Goal: Task Accomplishment & Management: Manage account settings

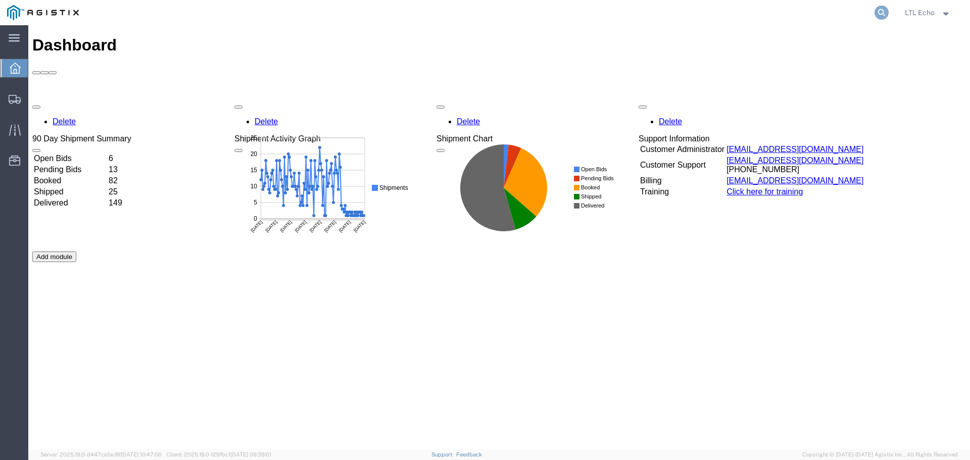
click at [877, 14] on icon at bounding box center [881, 13] width 14 height 14
drag, startPoint x: 940, startPoint y: 9, endPoint x: 693, endPoint y: 5, distance: 247.5
click at [692, 3] on input "search" at bounding box center [720, 13] width 307 height 24
click at [702, 16] on input "search" at bounding box center [720, 13] width 307 height 24
type input "56862439"
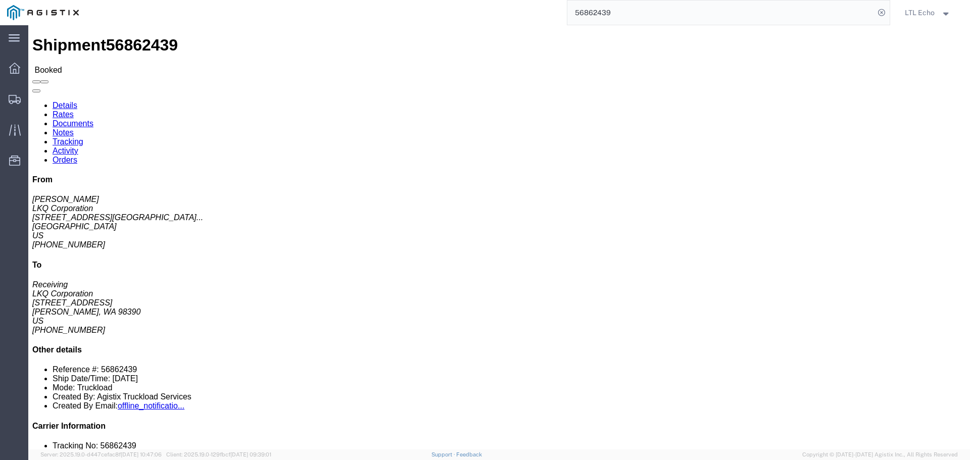
click link "Tracking"
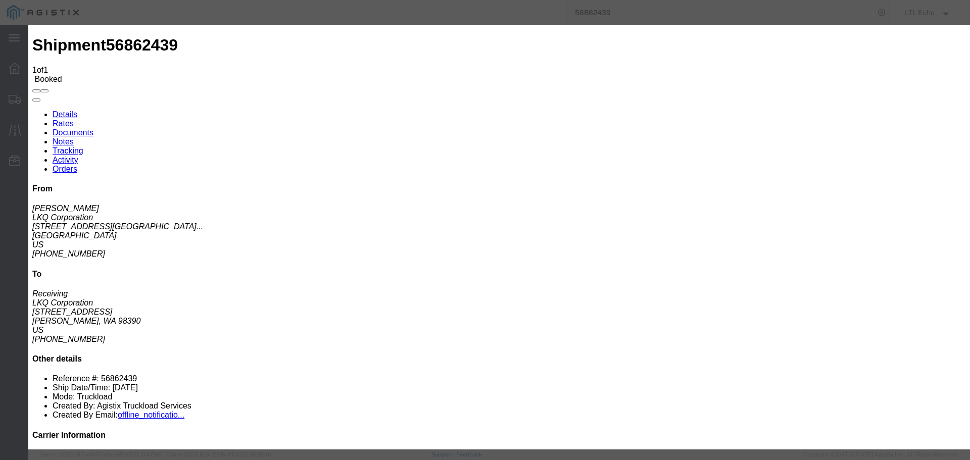
type input "[DATE]"
type input "1:00 PM"
select select "PICKEDUP"
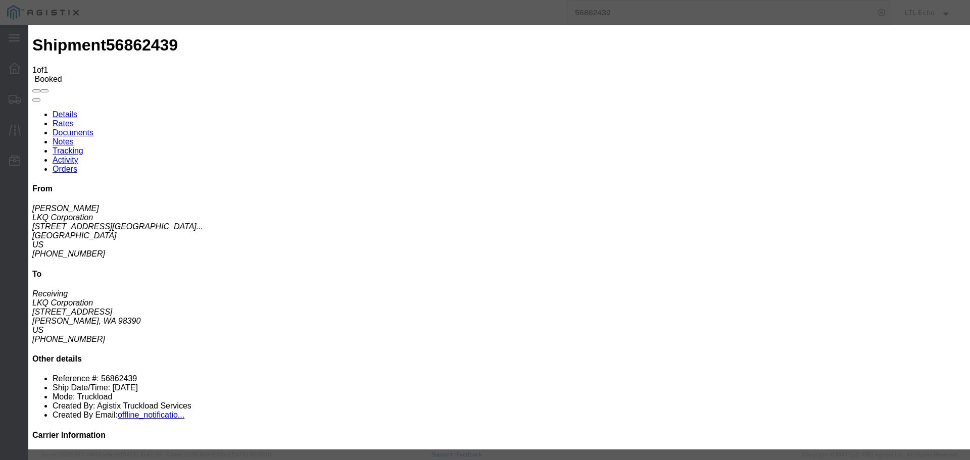
type input "[DATE]"
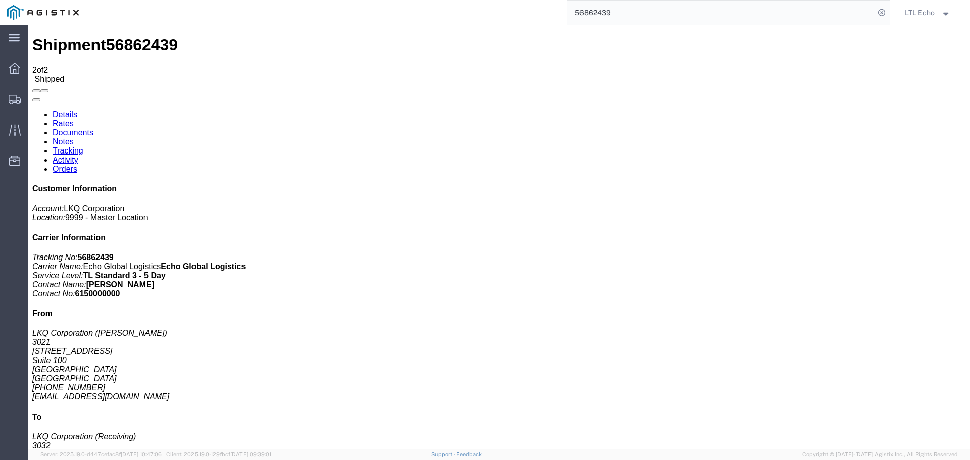
click at [582, 13] on input "56862439" at bounding box center [720, 13] width 307 height 24
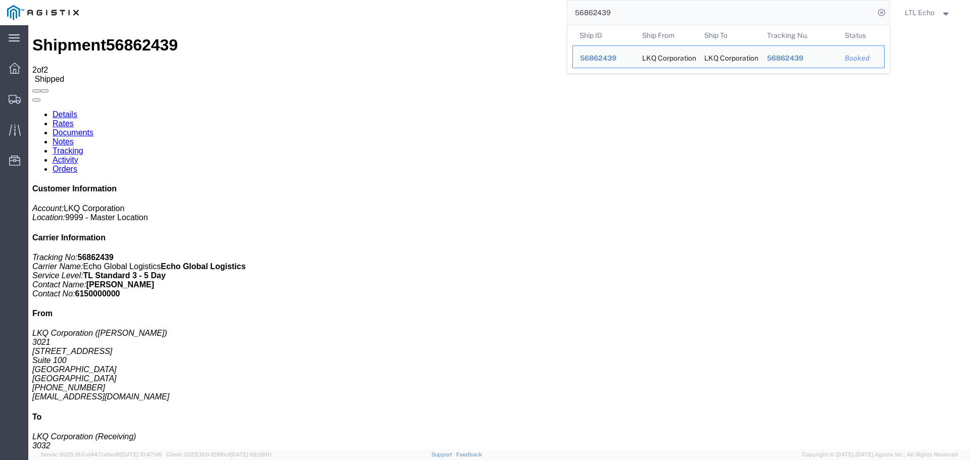
click at [582, 13] on input "56862439" at bounding box center [720, 13] width 307 height 24
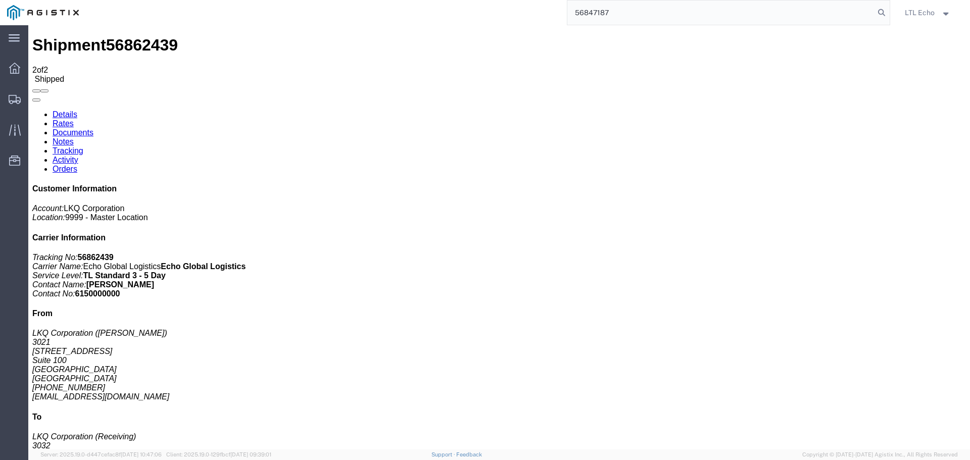
type input "56847187"
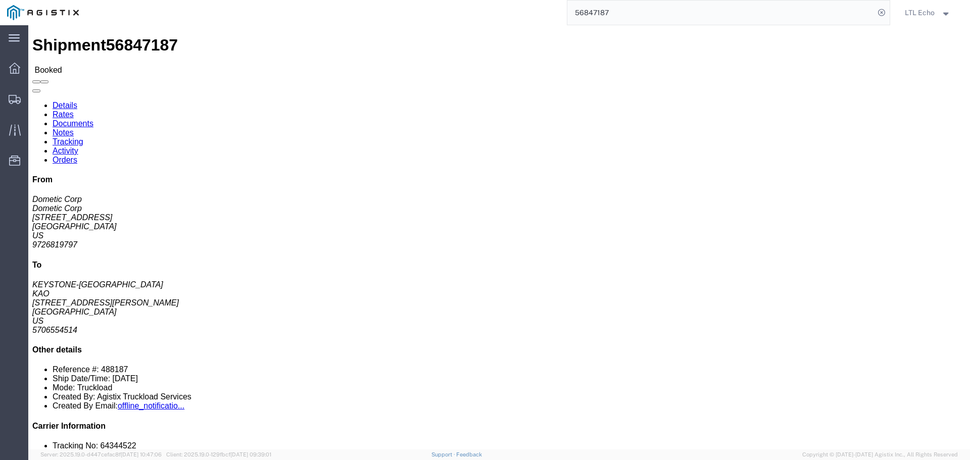
click link "Tracking"
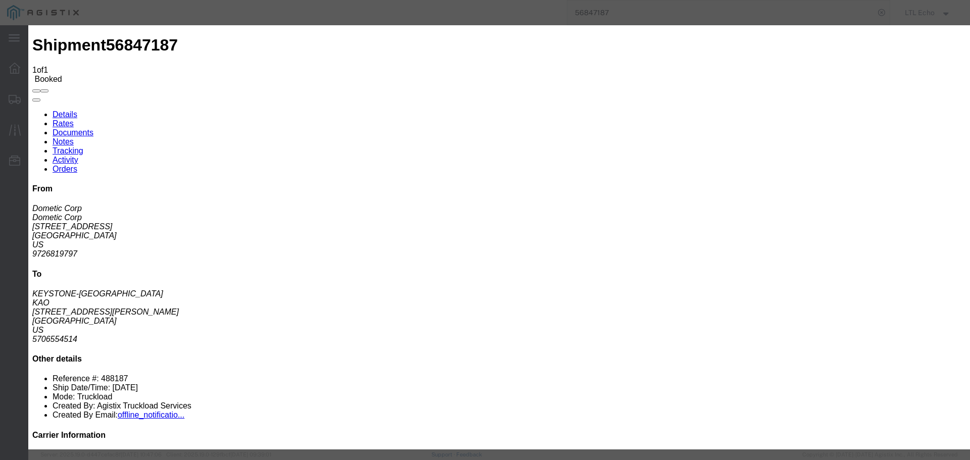
type input "[DATE]"
type input "1:00 PM"
select select "PICKEDUP"
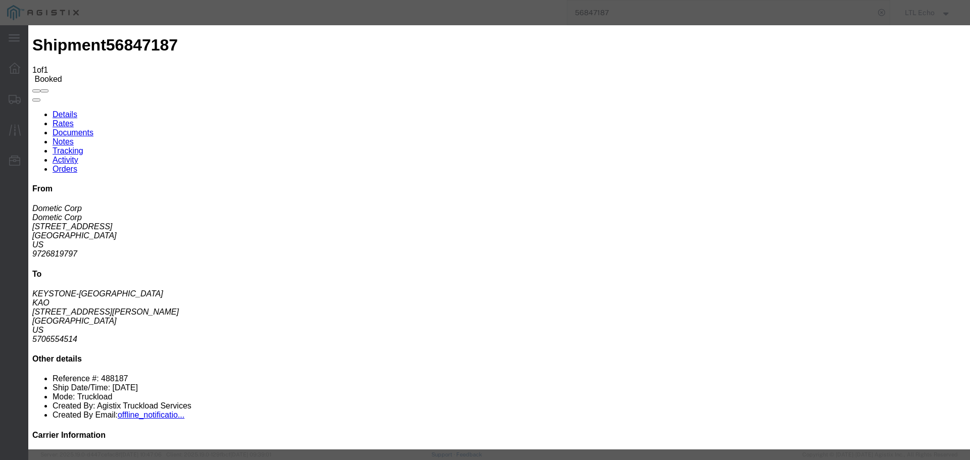
type input "[DATE]"
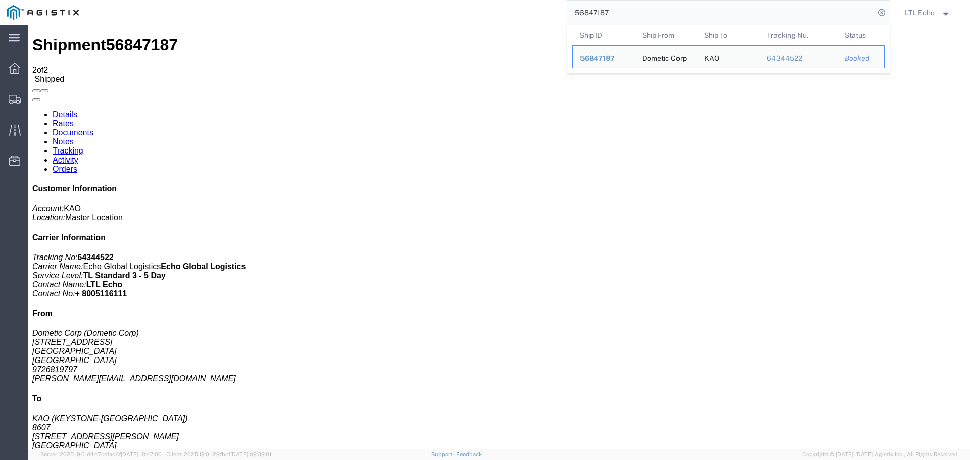
click at [589, 11] on input "56847187" at bounding box center [720, 13] width 307 height 24
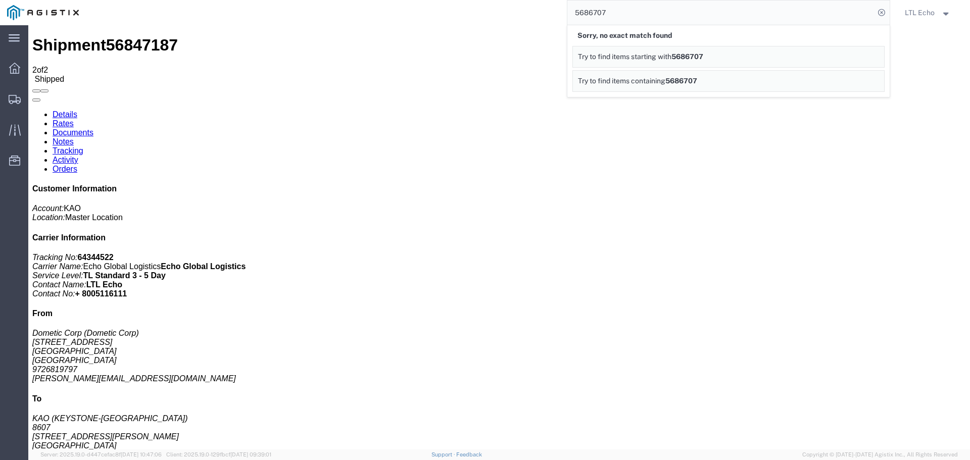
click at [601, 16] on input "5686707" at bounding box center [720, 13] width 307 height 24
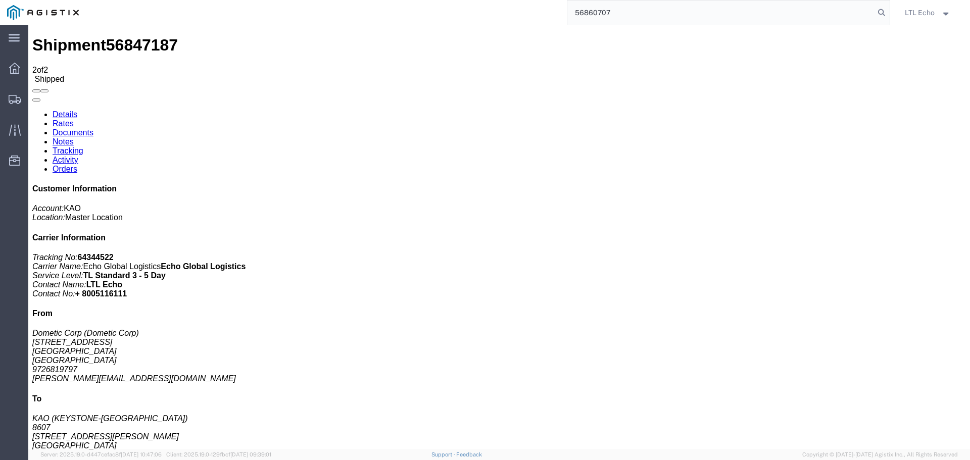
type input "56860707"
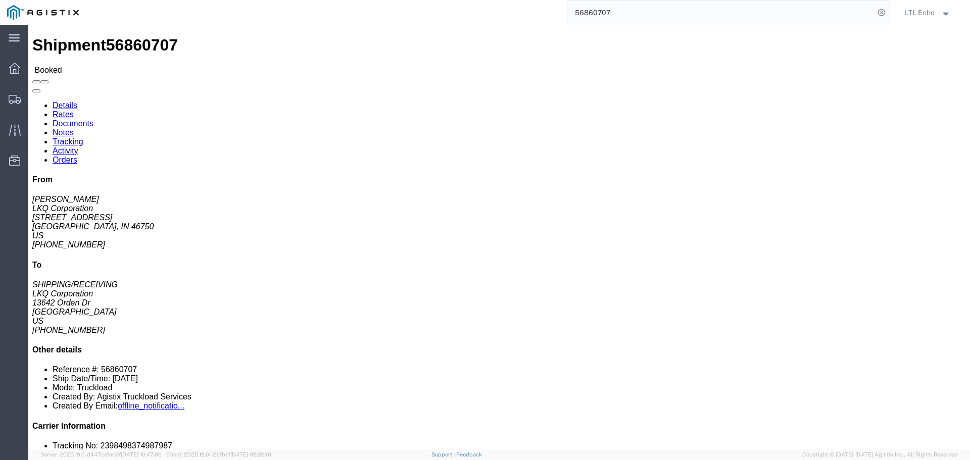
click link "Tracking"
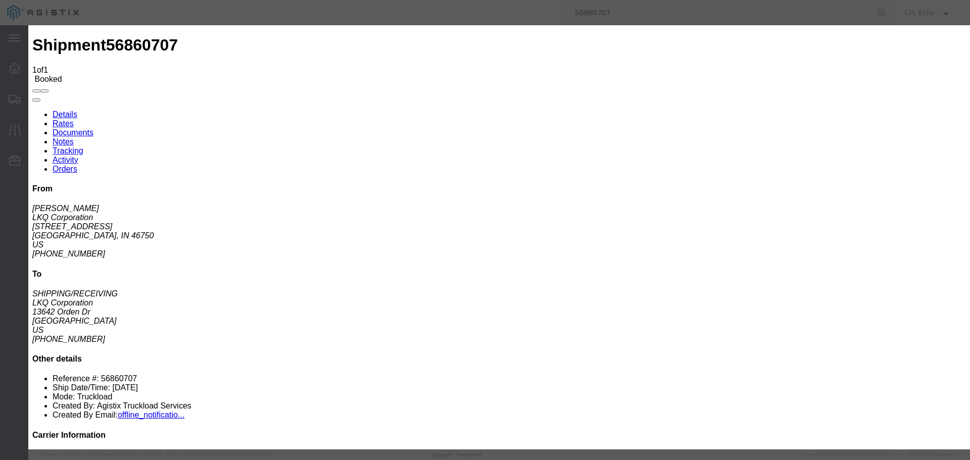
type input "[DATE]"
type input "1:00 PM"
select select "PICKEDUP"
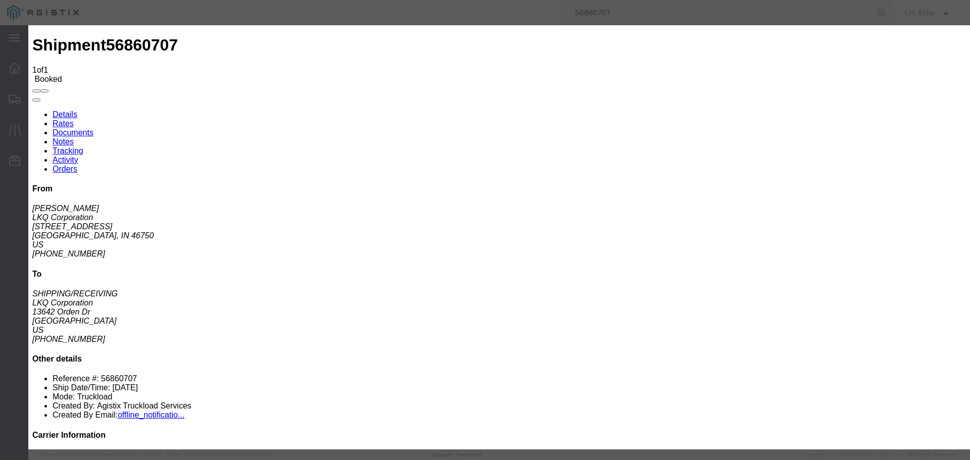
type input "[DATE]"
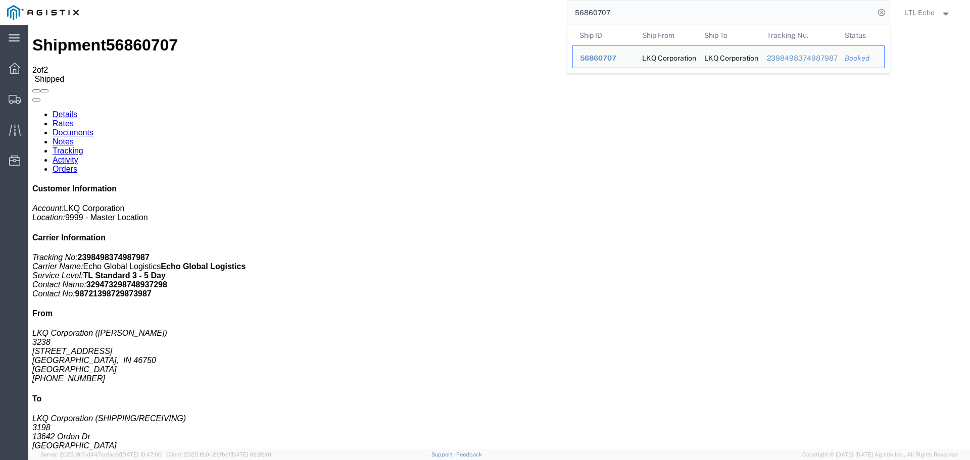
click at [601, 9] on input "56860707" at bounding box center [720, 13] width 307 height 24
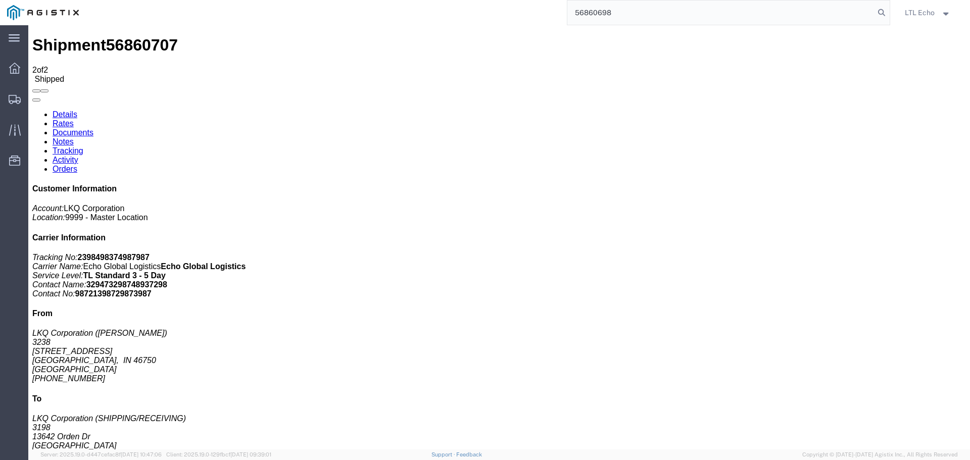
type input "56860698"
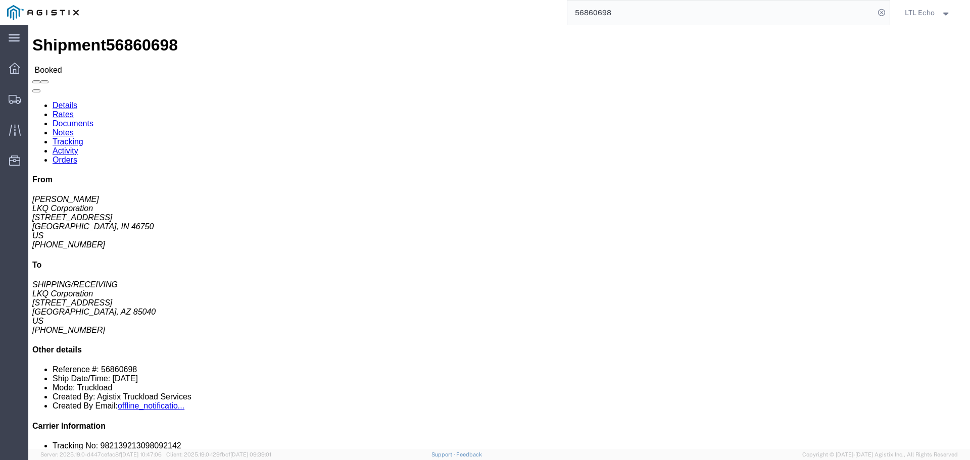
click link "Tracking"
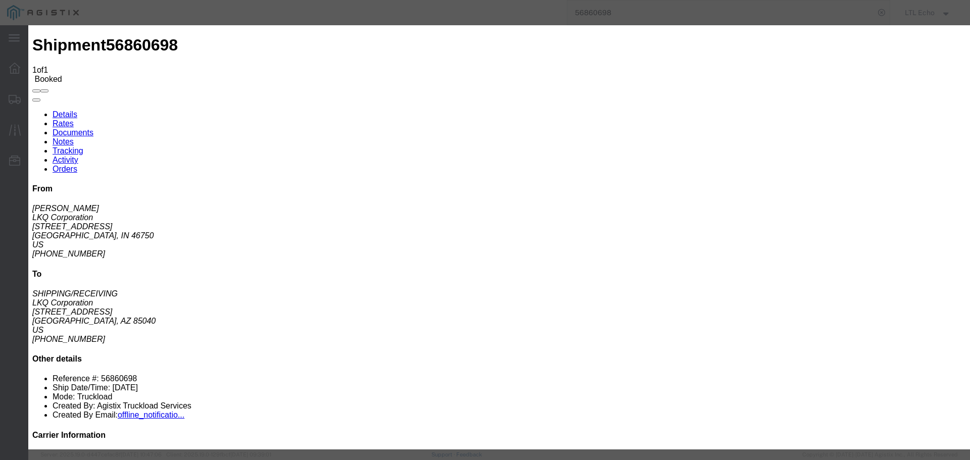
type input "[DATE]"
type input "1:00 PM"
select select "PICKEDUP"
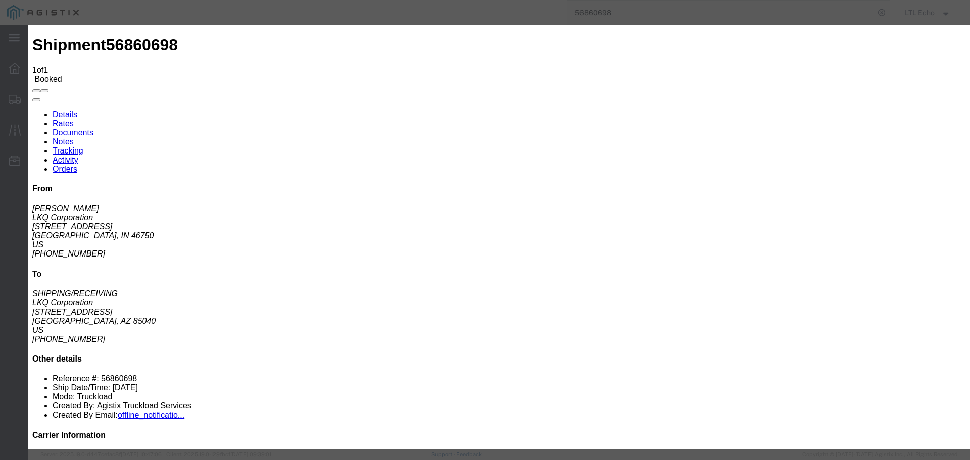
type input "[DATE]"
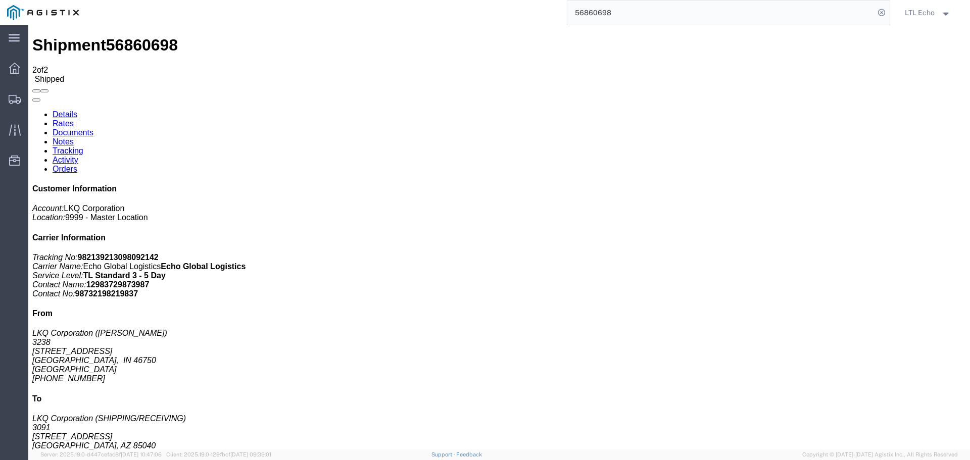
click at [596, 14] on input "56860698" at bounding box center [720, 13] width 307 height 24
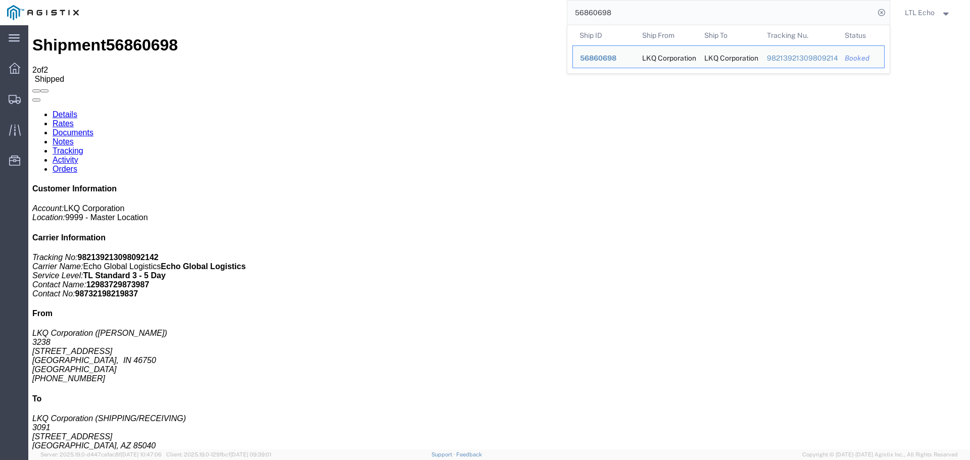
click at [596, 14] on input "56860698" at bounding box center [720, 13] width 307 height 24
paste input "55"
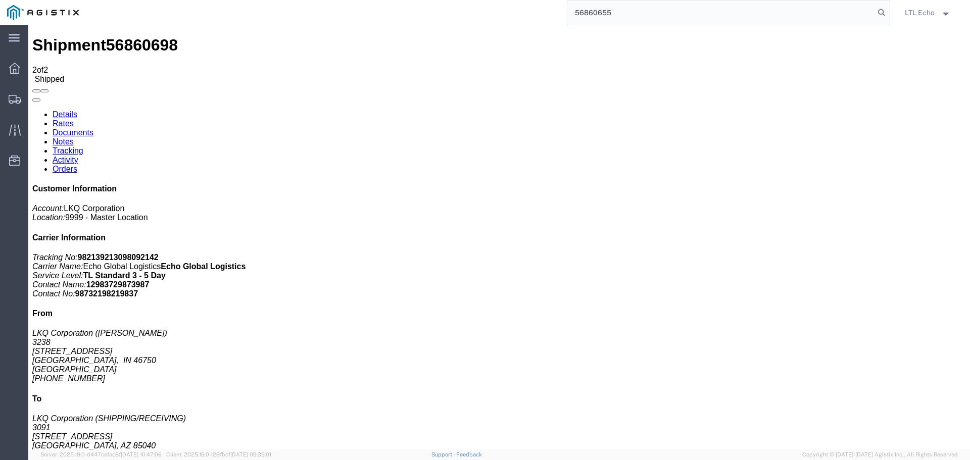
type input "56860655"
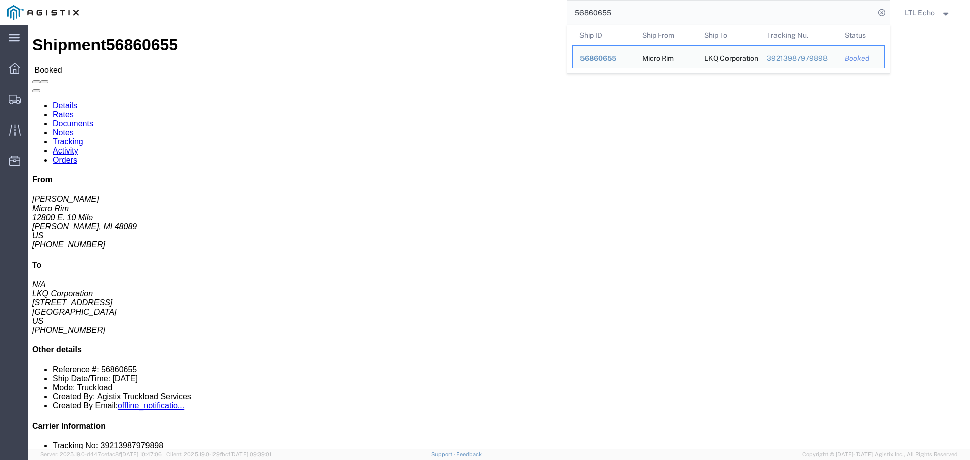
click link "Tracking"
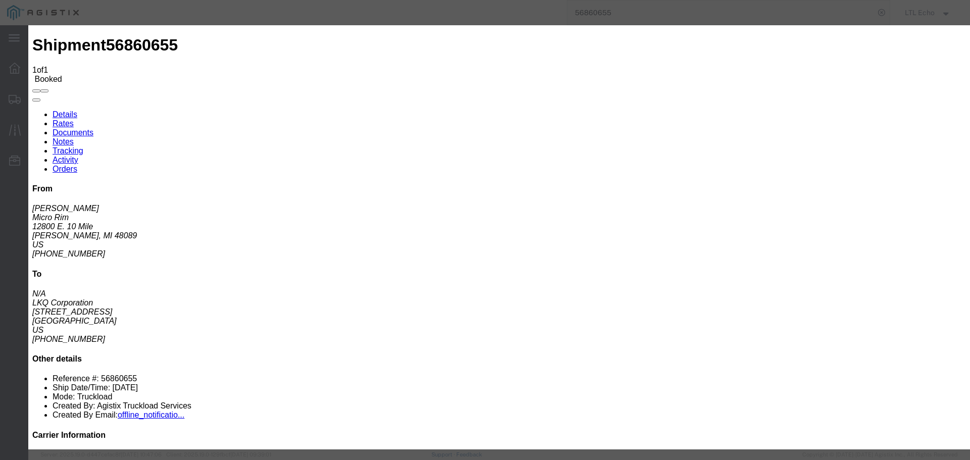
type input "[DATE]"
type input "1:00 PM"
select select "PICKEDUP"
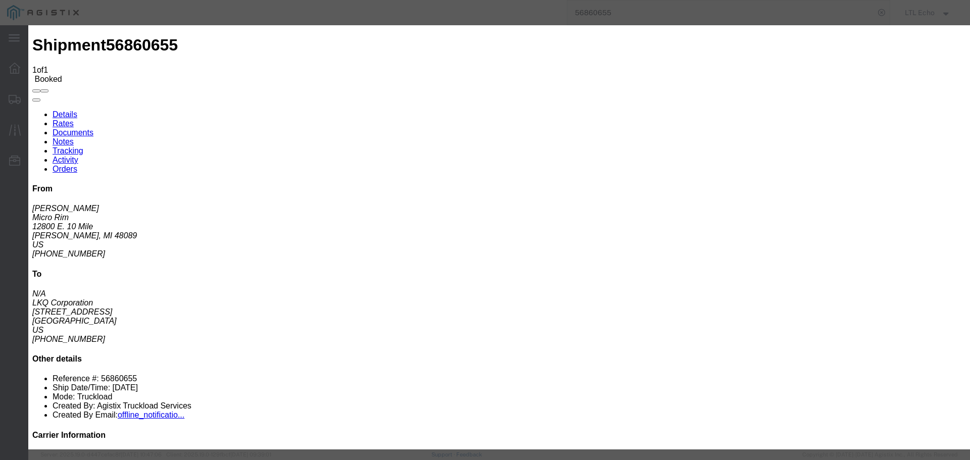
type input "[DATE]"
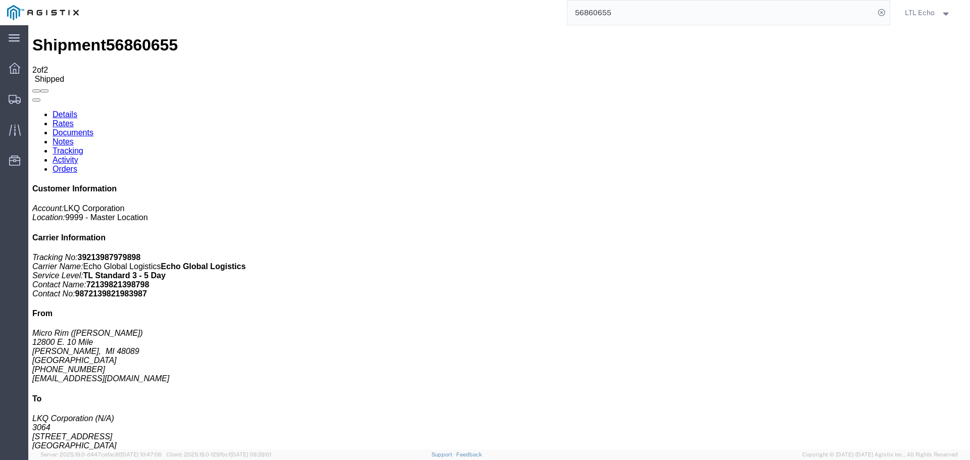
click at [585, 11] on input "56860655" at bounding box center [720, 13] width 307 height 24
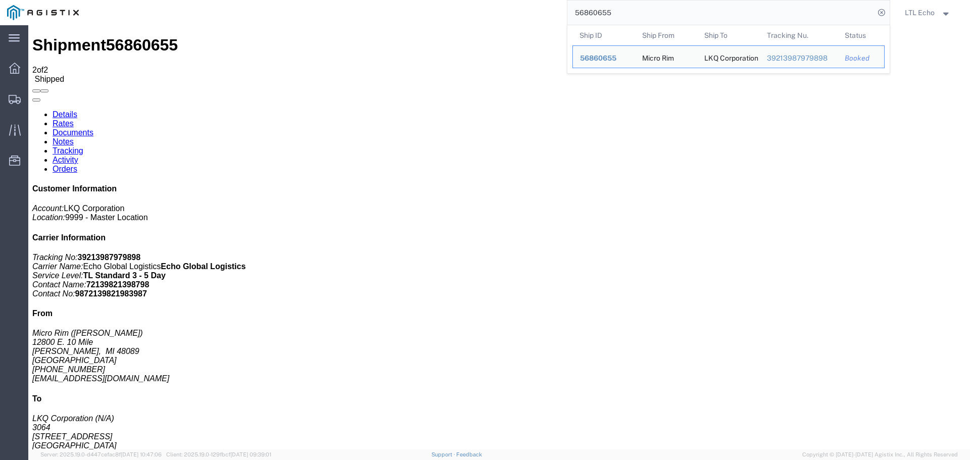
click at [585, 11] on input "56860655" at bounding box center [720, 13] width 307 height 24
paste input "794838"
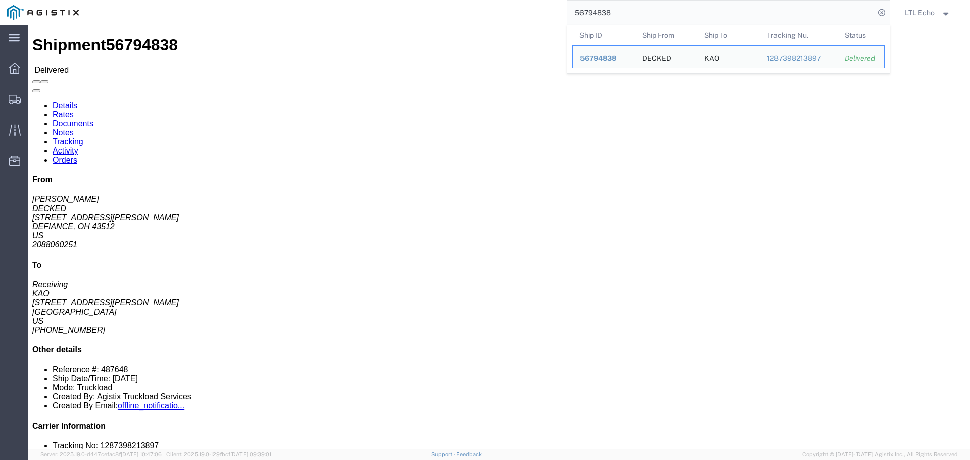
click at [594, 10] on input "56794838" at bounding box center [720, 13] width 307 height 24
paste input "83794"
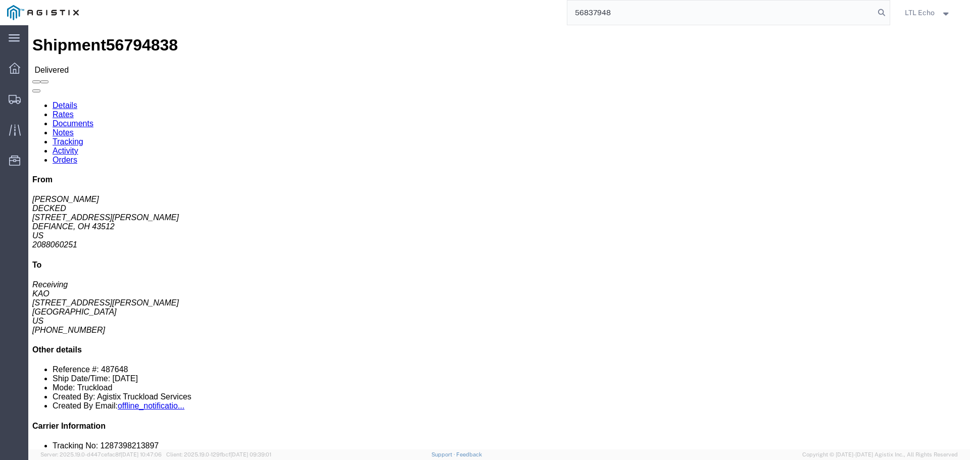
type input "56837948"
click link "Tracking"
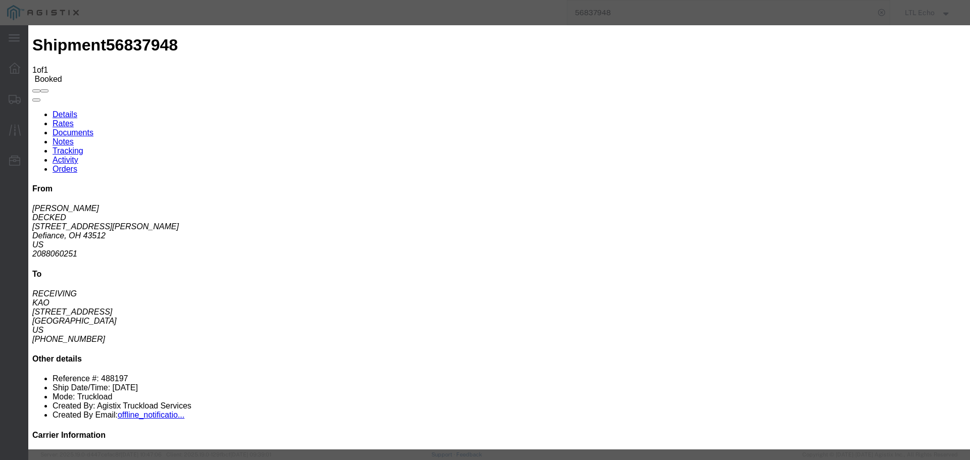
type input "[DATE]"
type input "1:00 PM"
select select "PICKEDUP"
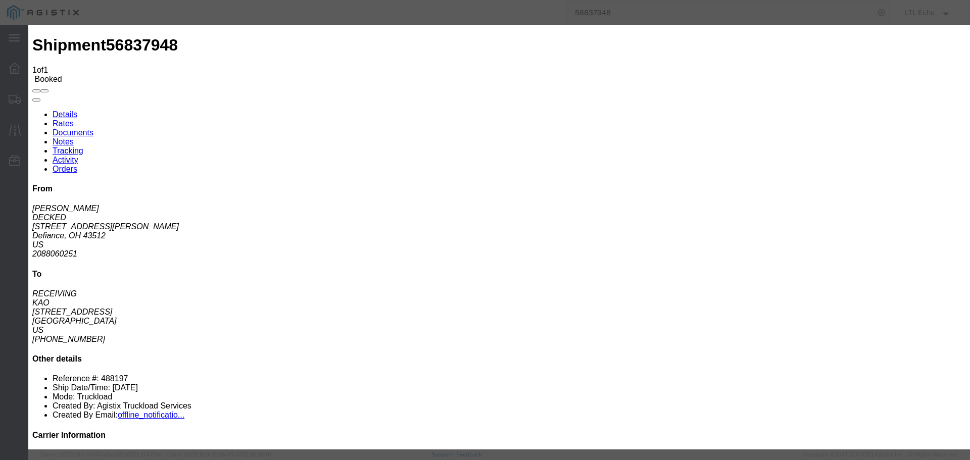
type input "[DATE]"
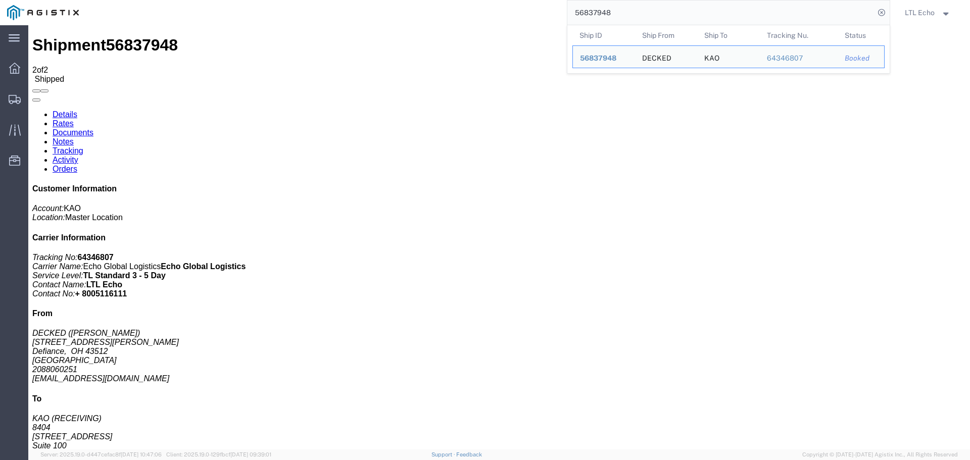
click at [587, 13] on input "56837948" at bounding box center [720, 13] width 307 height 24
paste input "8201"
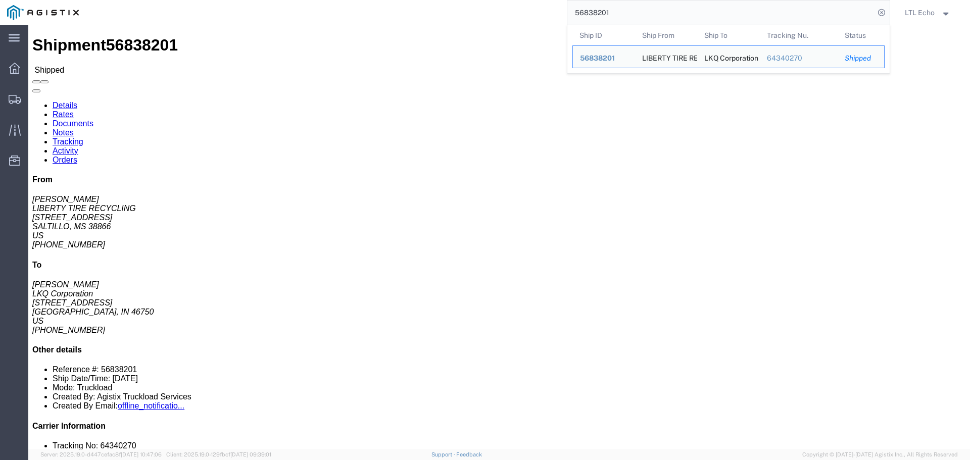
drag, startPoint x: 545, startPoint y: 255, endPoint x: 544, endPoint y: 245, distance: 10.2
click div "Package Information Total shipment is made up of 48 packages containing 48 piec…"
click at [603, 8] on input "56838201" at bounding box center [720, 13] width 307 height 24
paste input "797080"
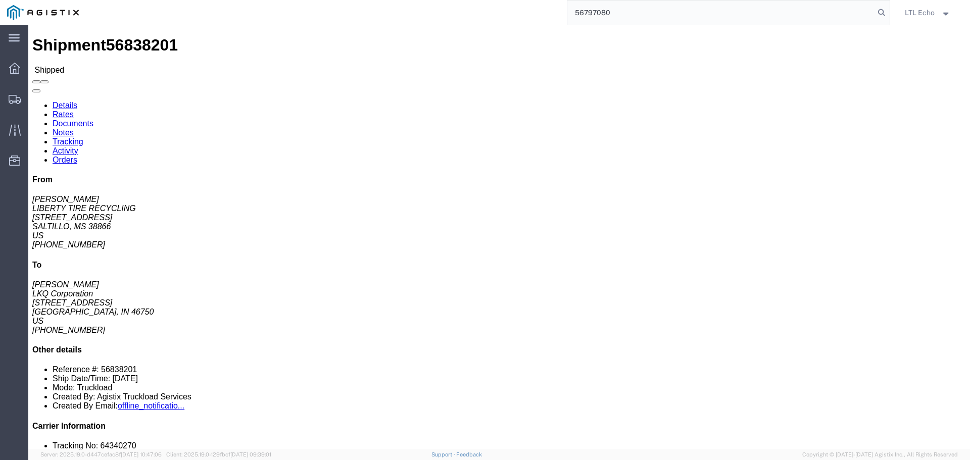
type input "56797080"
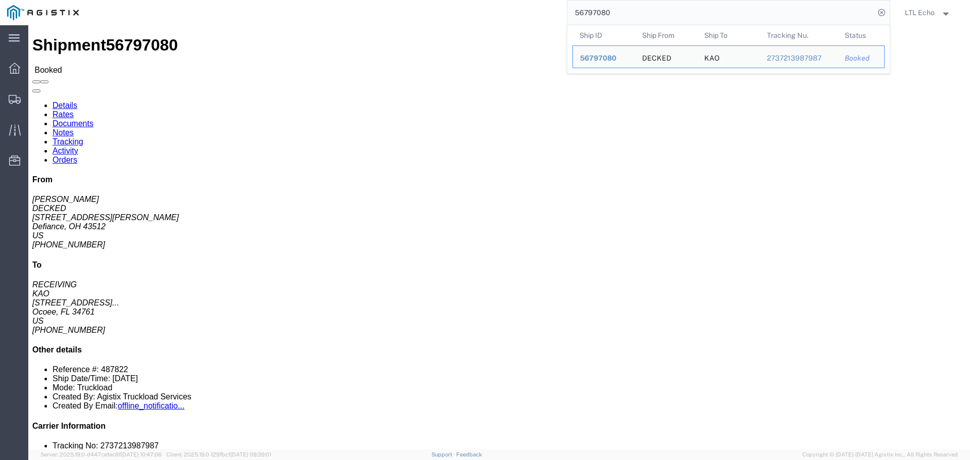
click link "Tracking"
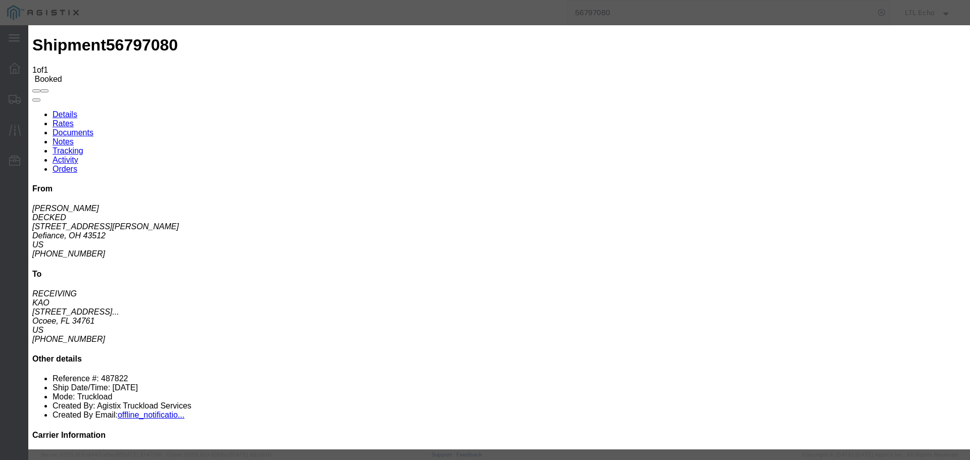
type input "[DATE]"
type input "1:00 PM"
select select "PICKEDUP"
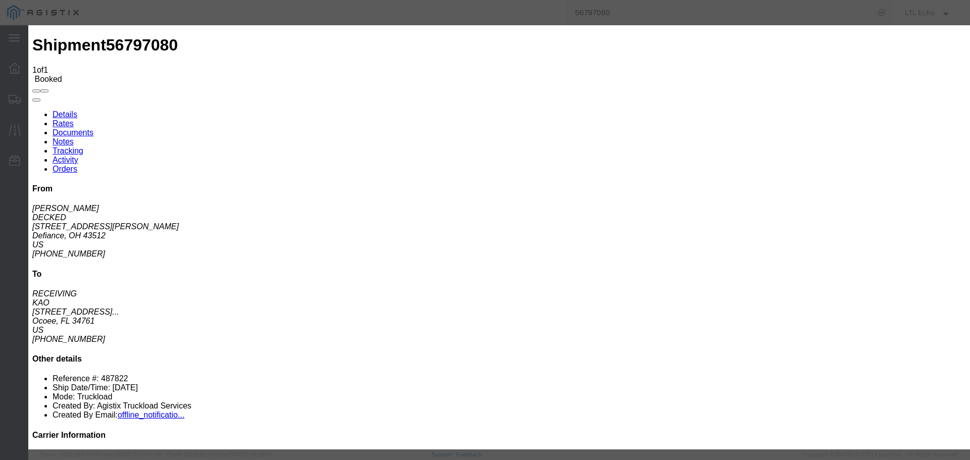
drag, startPoint x: 335, startPoint y: 195, endPoint x: 333, endPoint y: 187, distance: 7.8
type input "[DATE]"
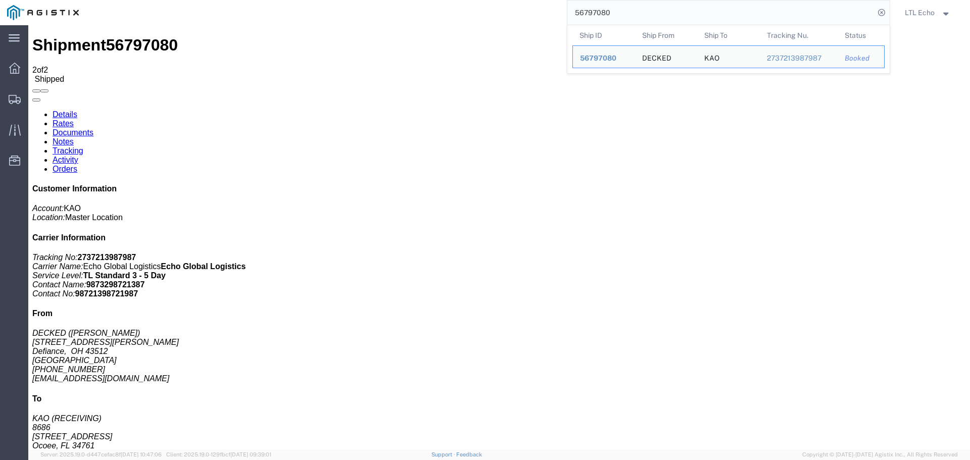
click at [577, 11] on input "56797080" at bounding box center [720, 13] width 307 height 24
paste input "860819"
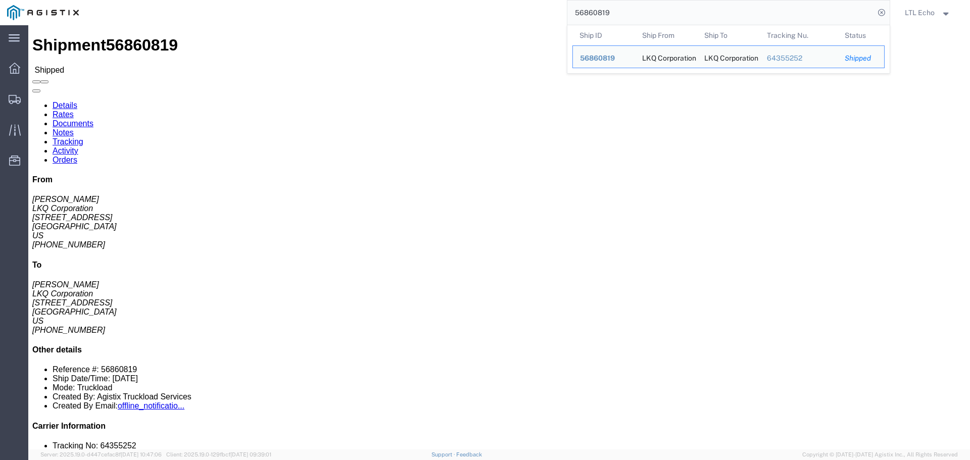
click div "Leg 1 - Truckload Vehicle 1: Standard Dry Van (53 Feet) Number of trucks: 1"
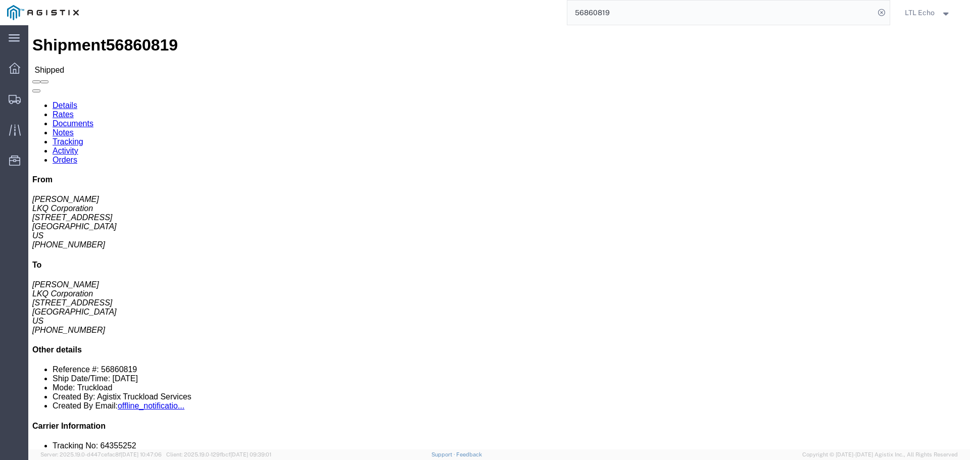
click at [589, 12] on input "56860819" at bounding box center [720, 13] width 307 height 24
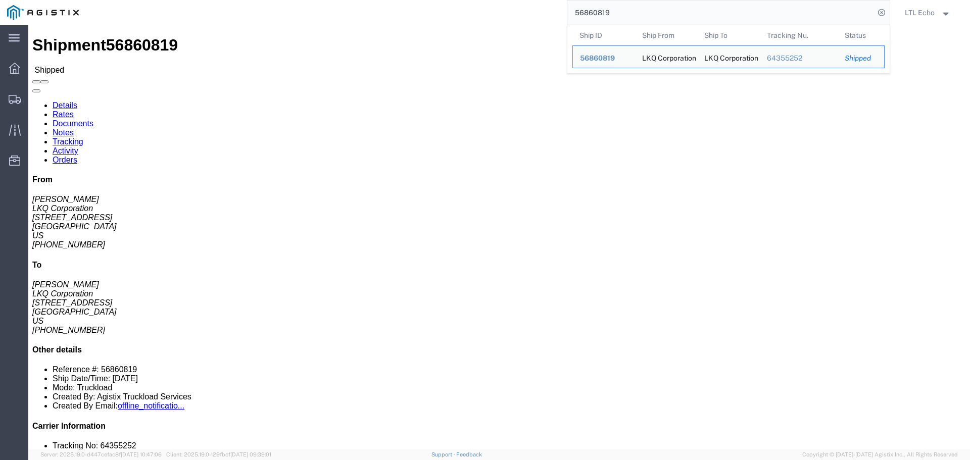
click at [589, 12] on input "56860819" at bounding box center [720, 13] width 307 height 24
paste input "796820"
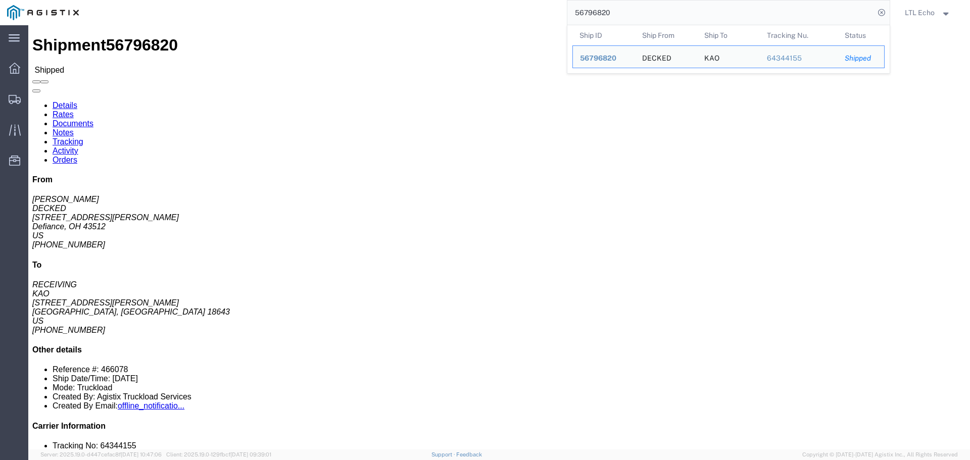
click at [588, 15] on input "56796820" at bounding box center [720, 13] width 307 height 24
paste input "848164"
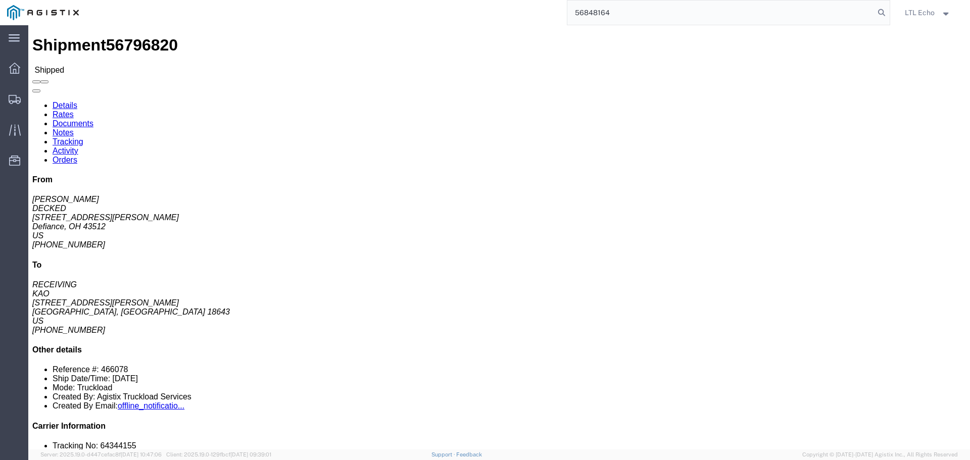
type input "56848164"
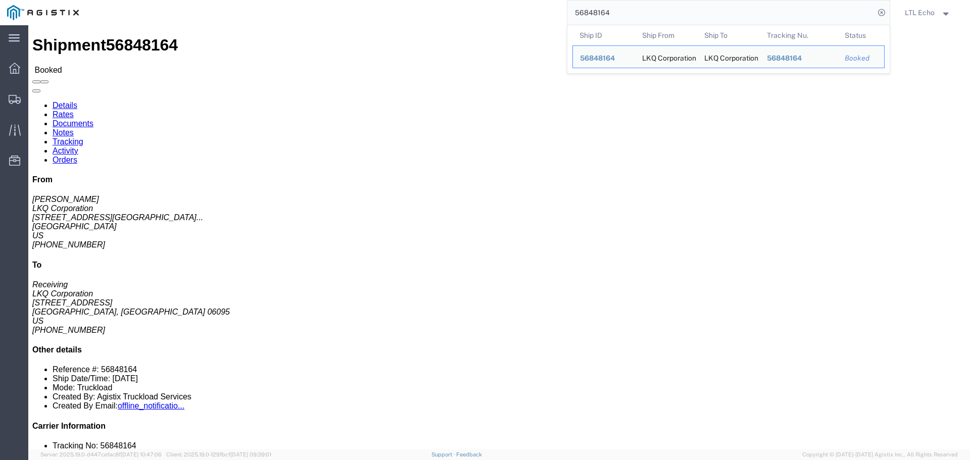
click link "Tracking"
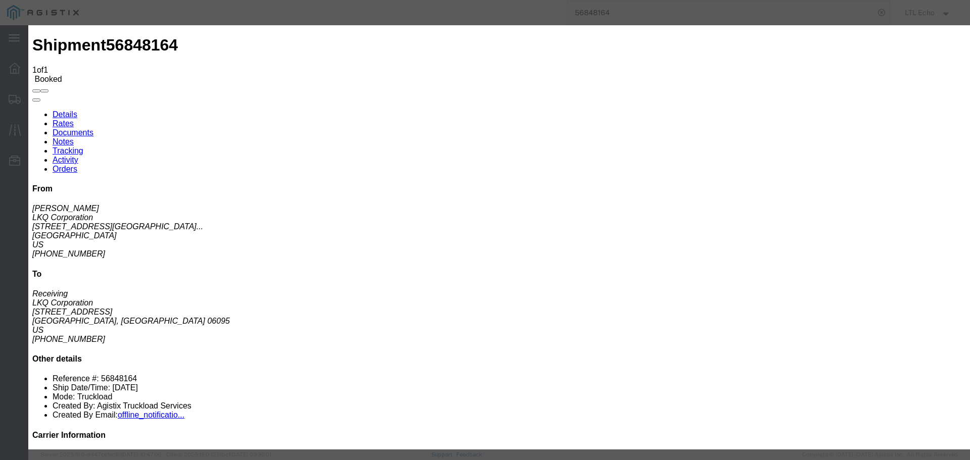
type input "[DATE]"
type input "1:00 PM"
select select "DELIVRED"
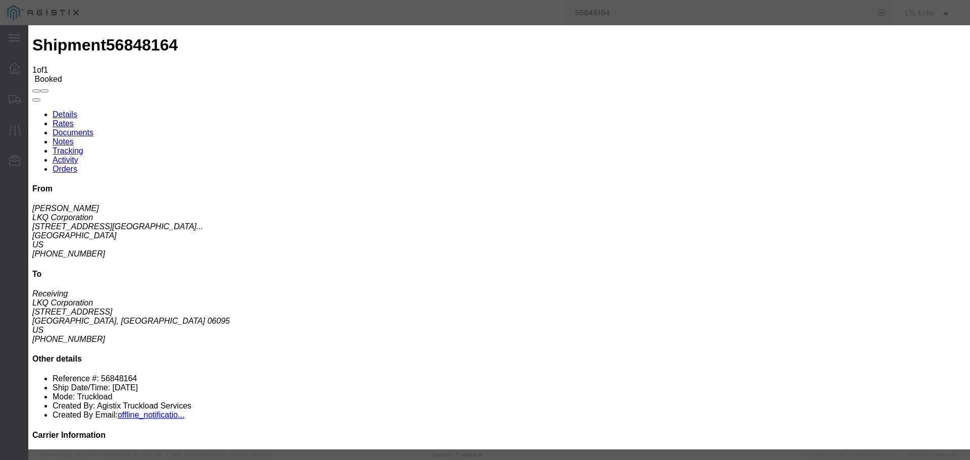
type input "[DATE]"
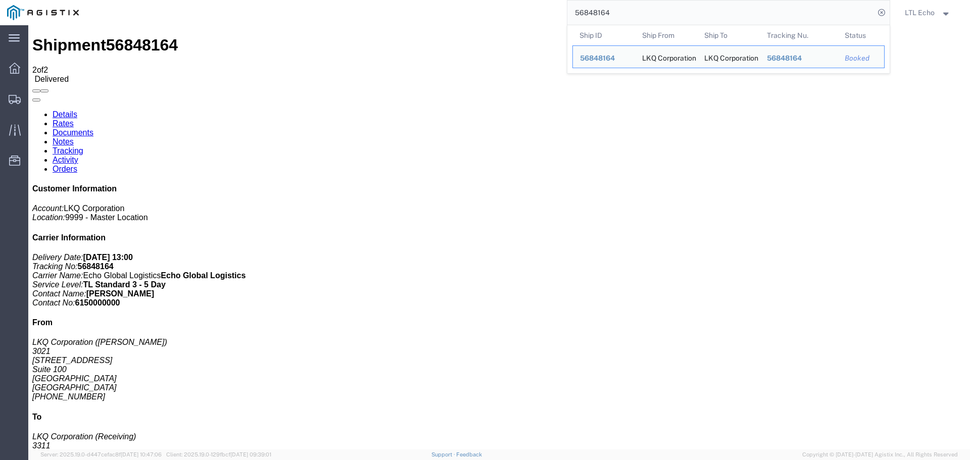
click at [591, 12] on input "56848164" at bounding box center [720, 13] width 307 height 24
paste input "60653"
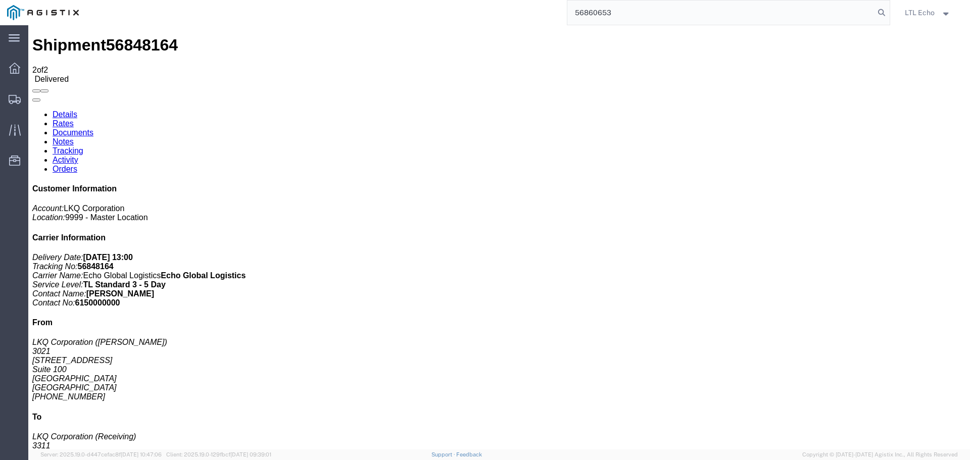
type input "56860653"
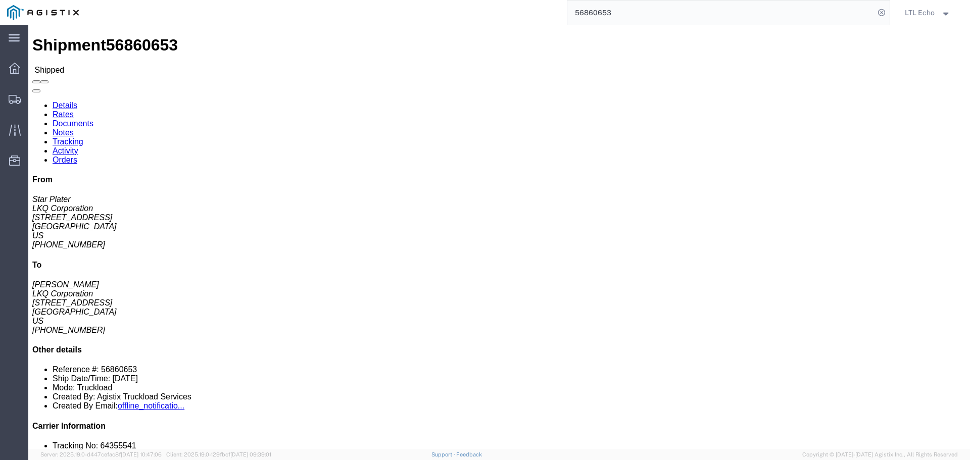
click link "Tracking"
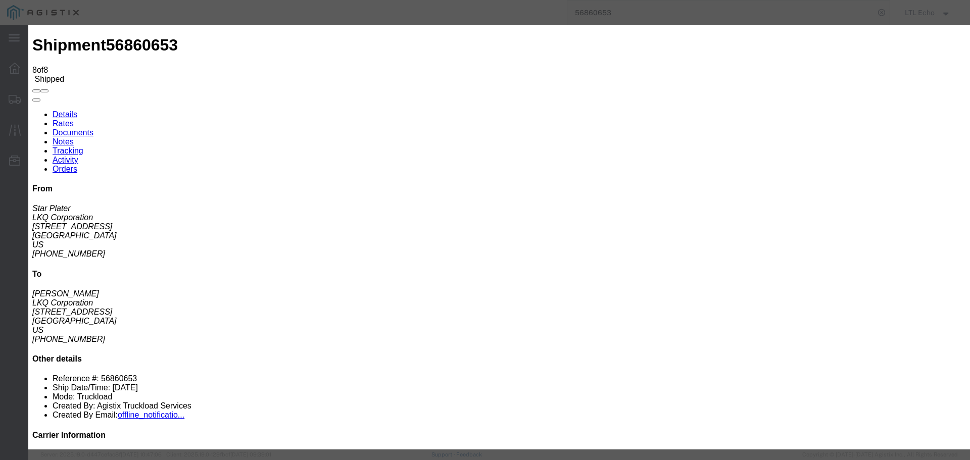
type input "[DATE]"
type input "1:00 PM"
select select "DELIVRED"
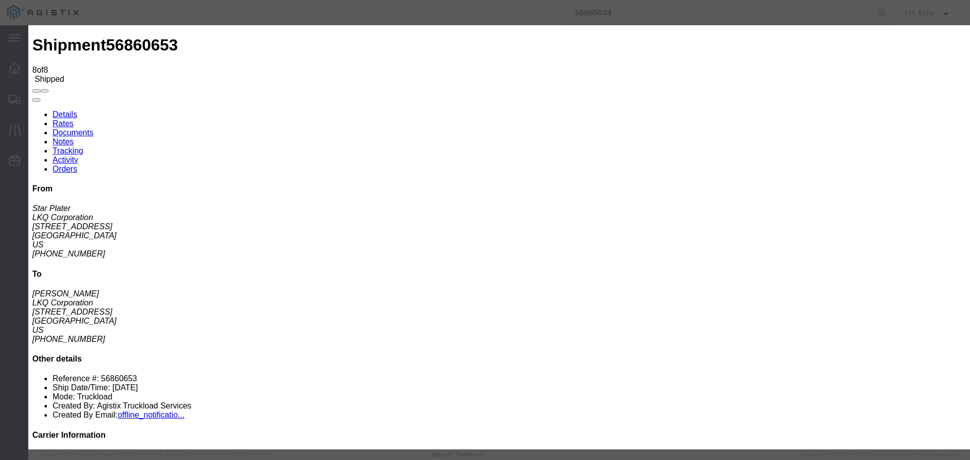
type input "[DATE]"
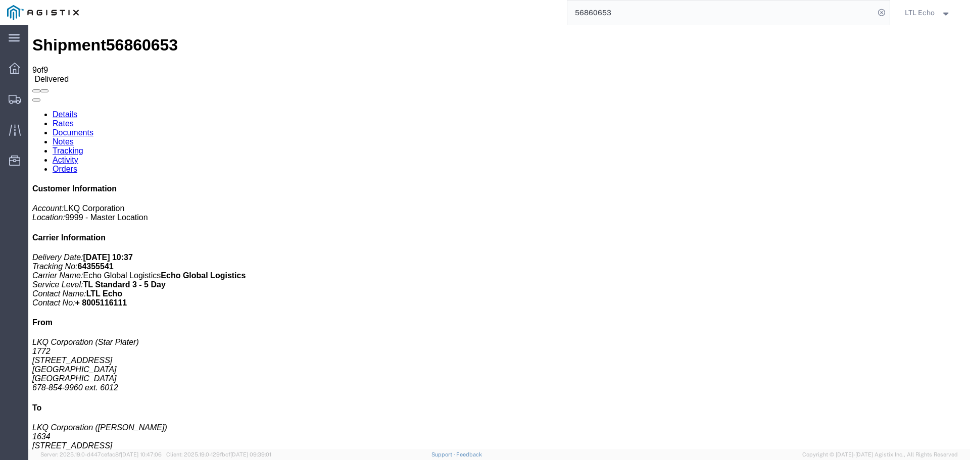
click at [597, 6] on input "56860653" at bounding box center [720, 13] width 307 height 24
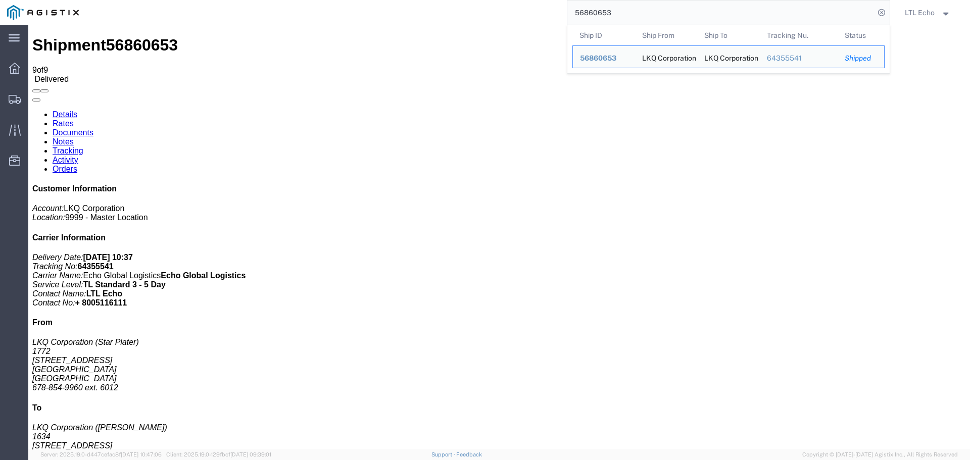
click at [597, 6] on input "56860653" at bounding box center [720, 13] width 307 height 24
paste input "47764"
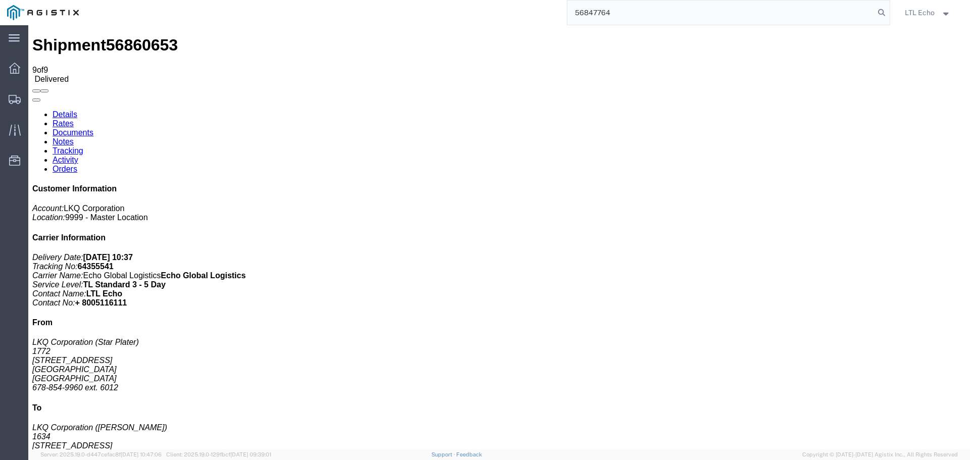
type input "56847764"
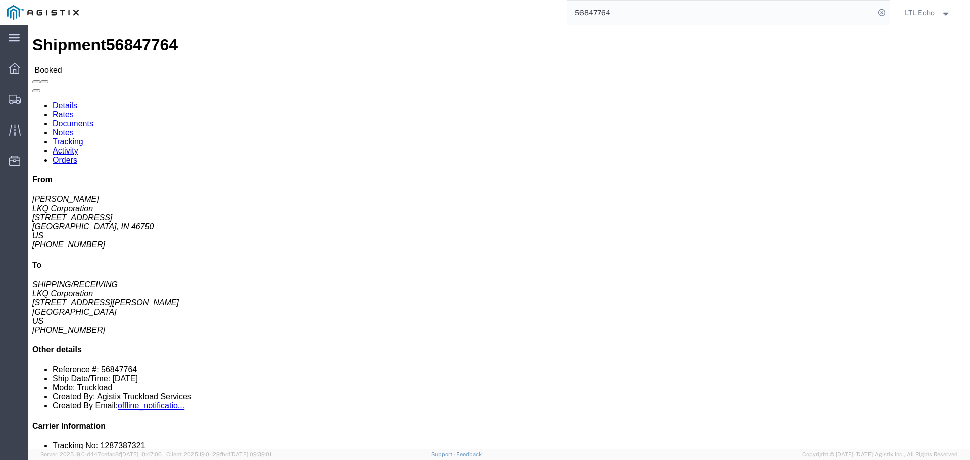
click link "Tracking"
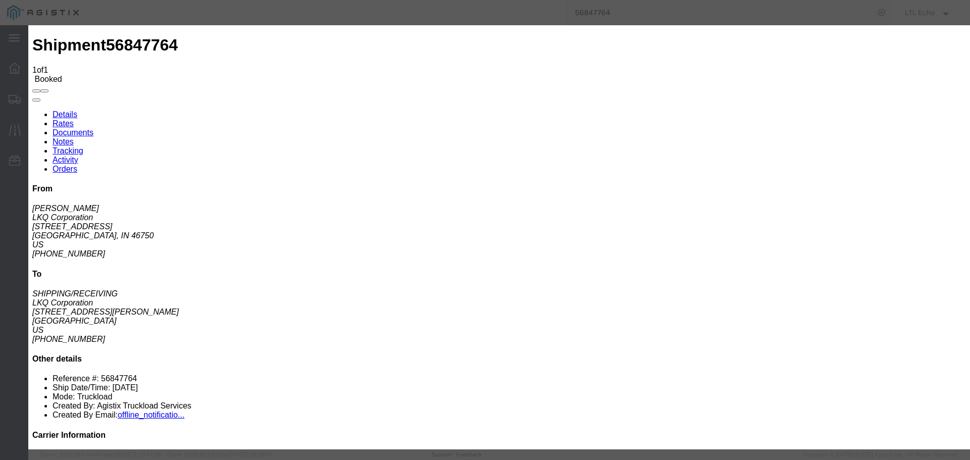
type input "[DATE]"
type input "1:00 PM"
select select "PICKEDUP"
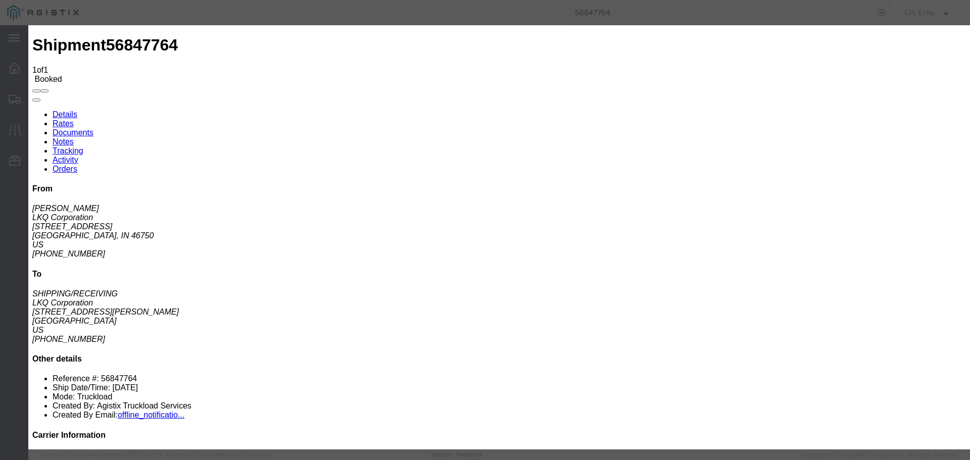
type input "[DATE]"
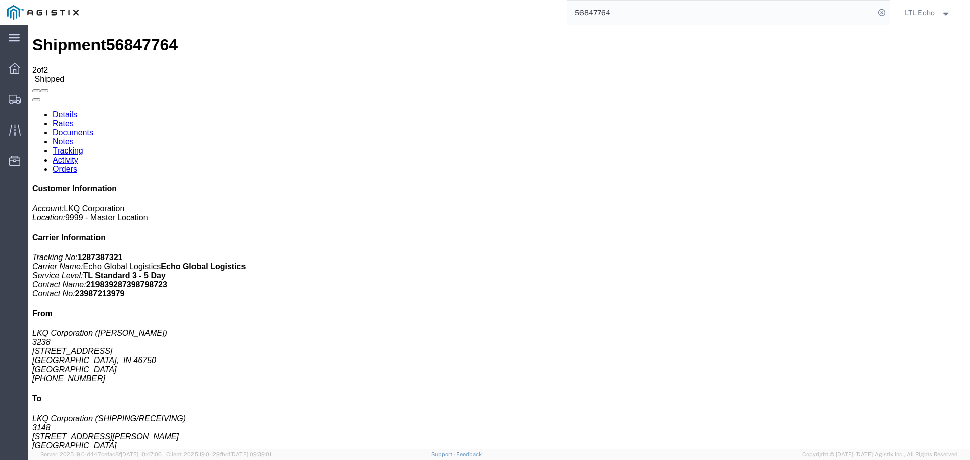
click at [589, 11] on input "56847764" at bounding box center [720, 13] width 307 height 24
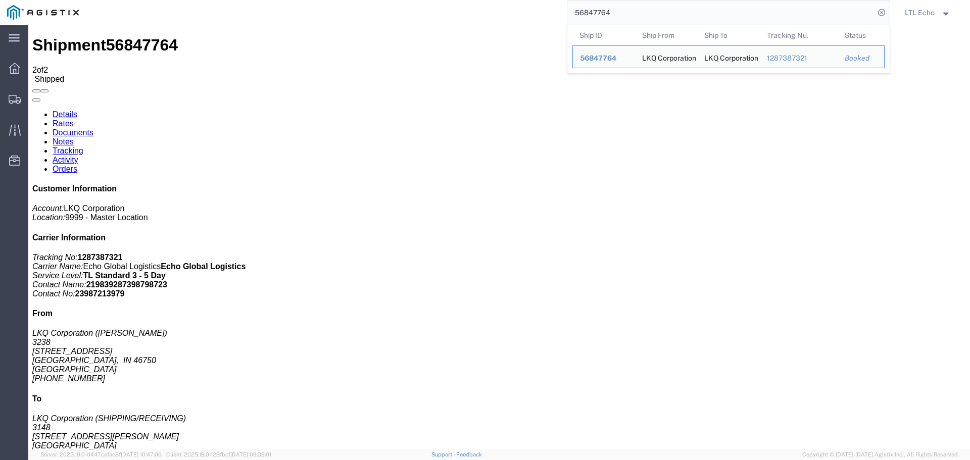
click at [589, 11] on input "56847764" at bounding box center [720, 13] width 307 height 24
paste input "60609"
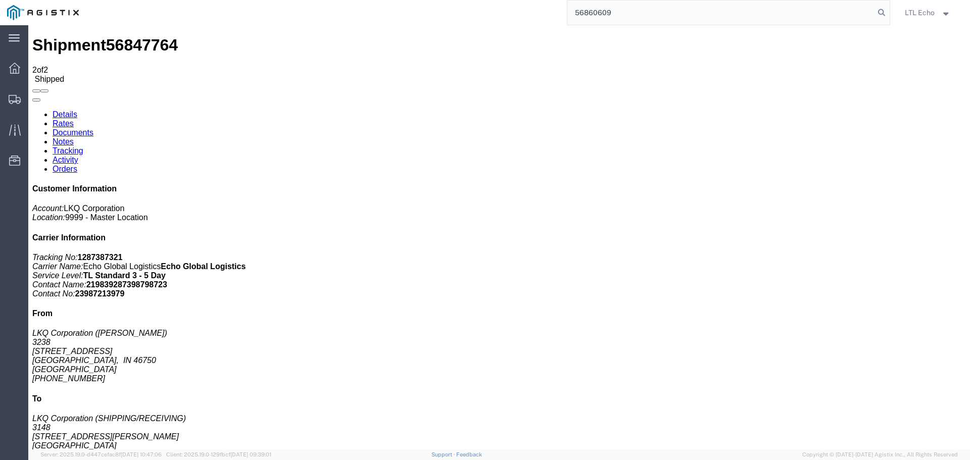
type input "56860609"
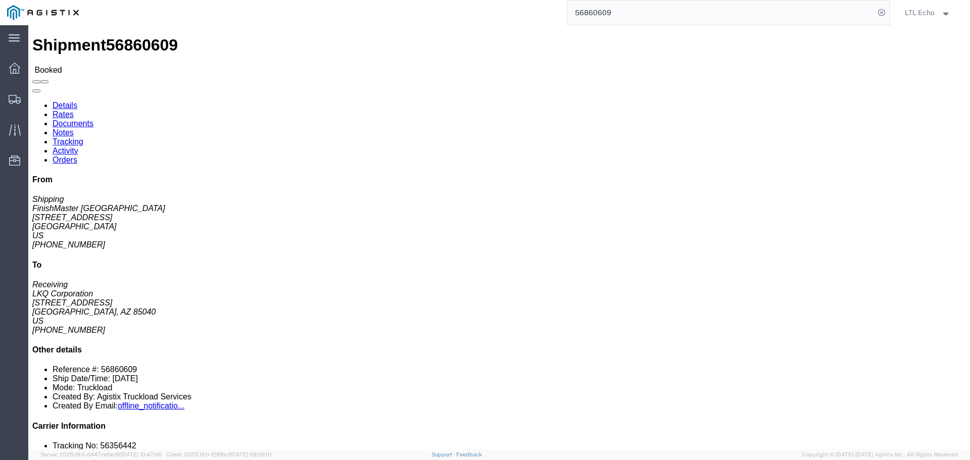
click link "Tracking"
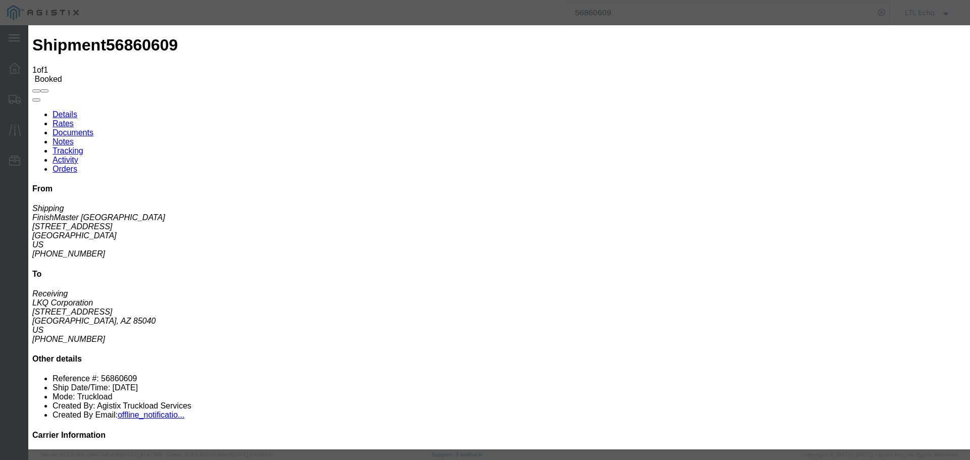
type input "[DATE]"
type input "1:00 PM"
select select "PICKEDUP"
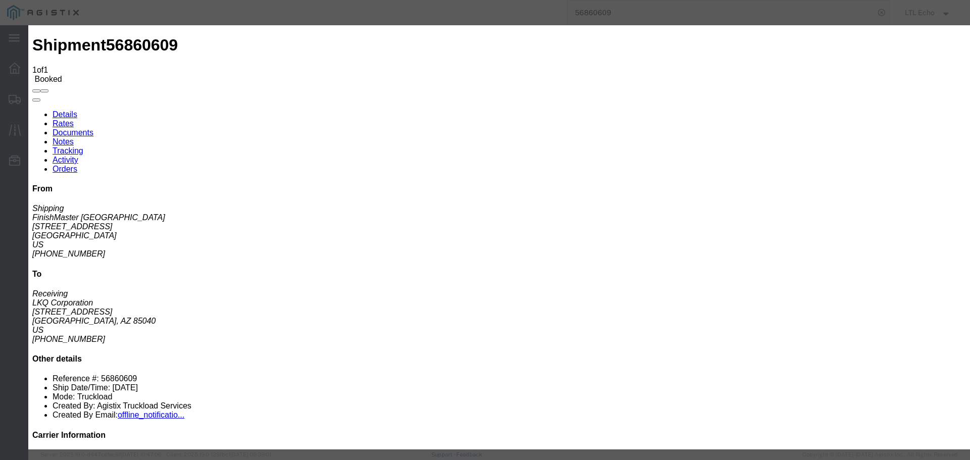
type input "[DATE]"
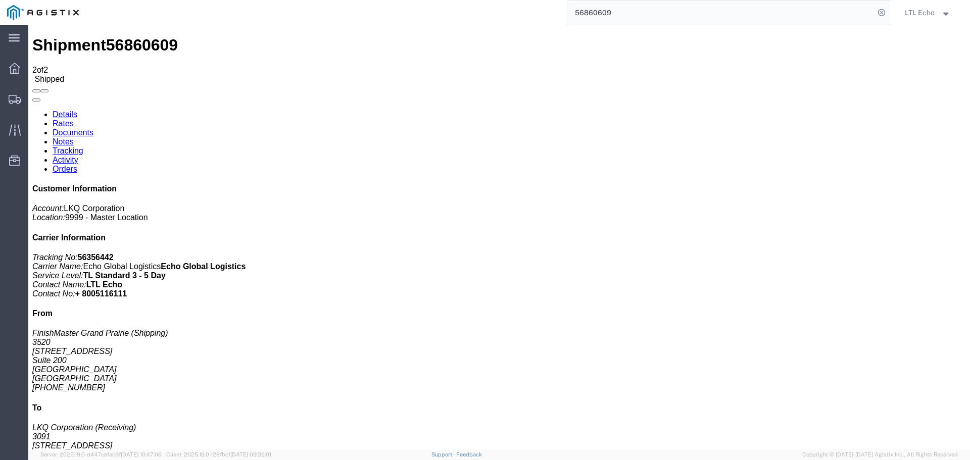
click at [595, 13] on input "56860609" at bounding box center [720, 13] width 307 height 24
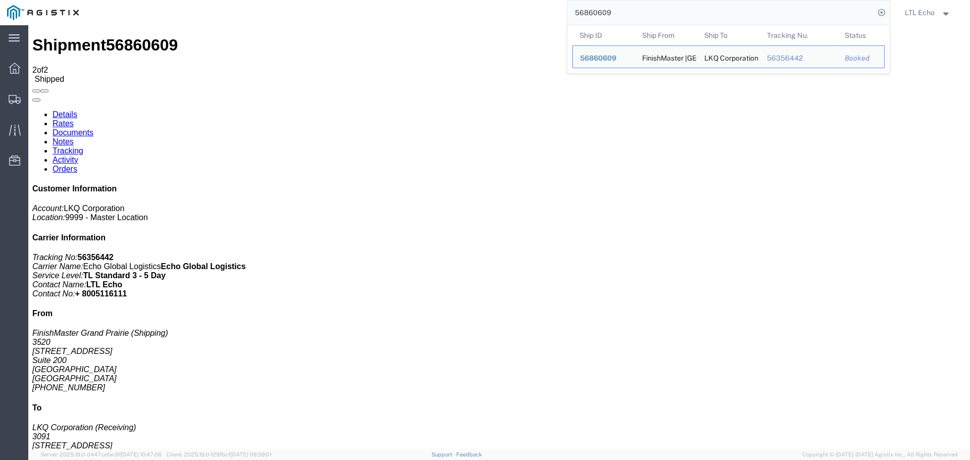
click at [595, 13] on input "56860609" at bounding box center [720, 13] width 307 height 24
paste input "47337"
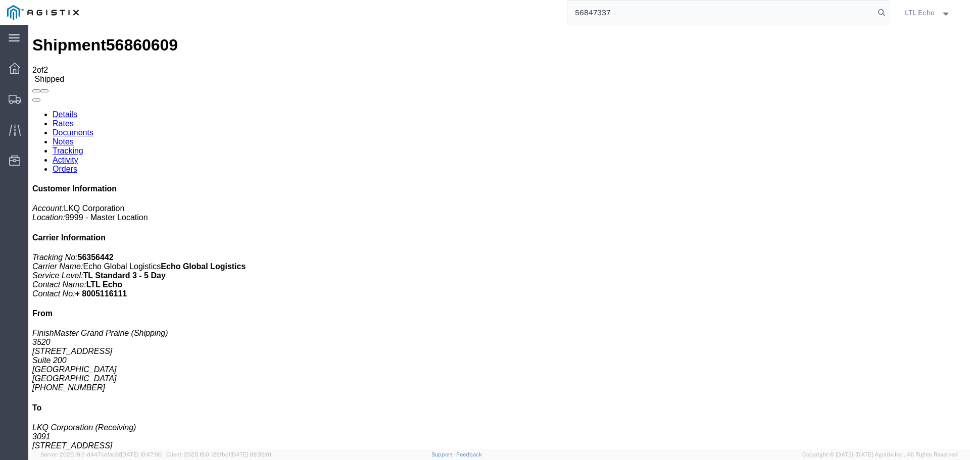
type input "56847337"
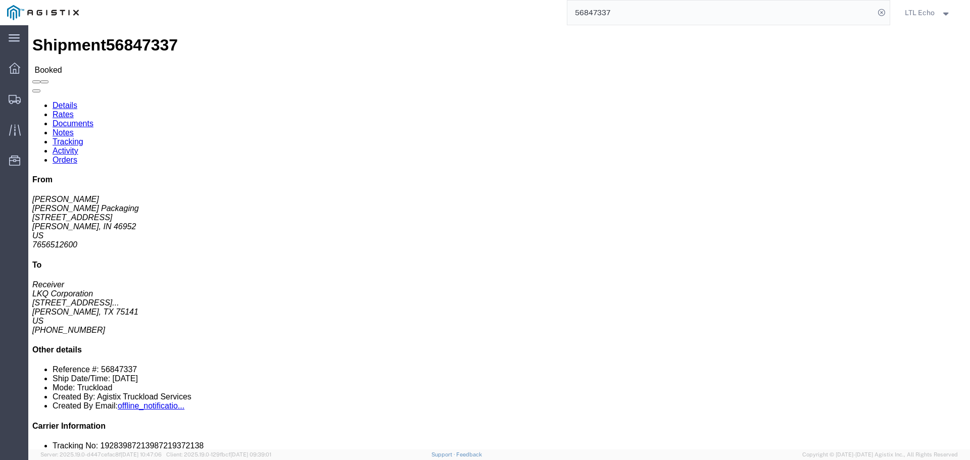
click link "Tracking"
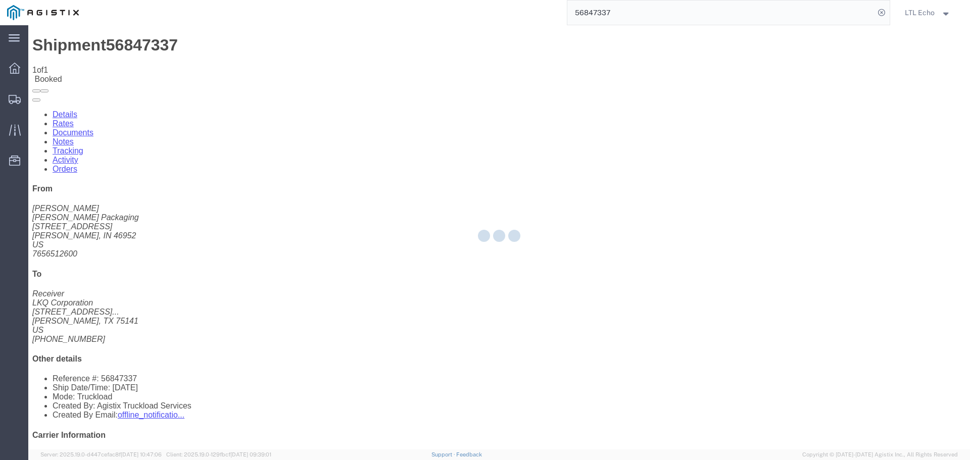
click at [708, 91] on div at bounding box center [499, 237] width 942 height 424
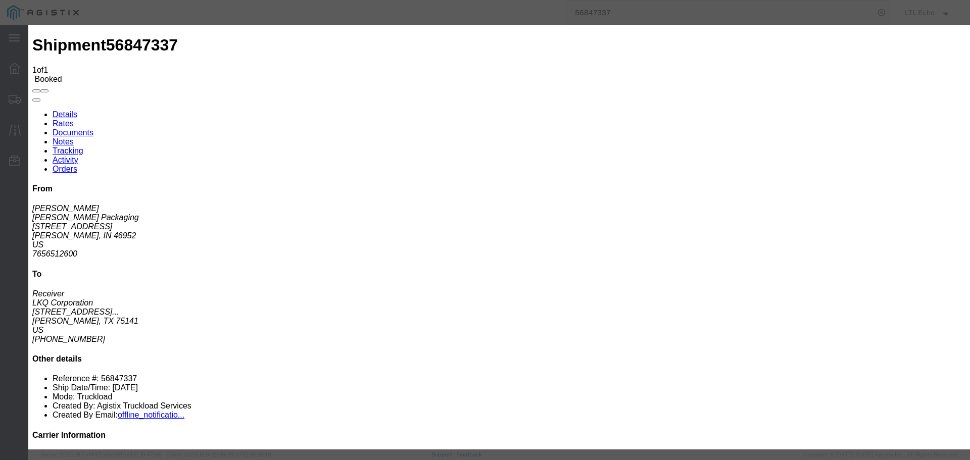
type input "[DATE]"
type input "1:00 PM"
select select "PICKEDUP"
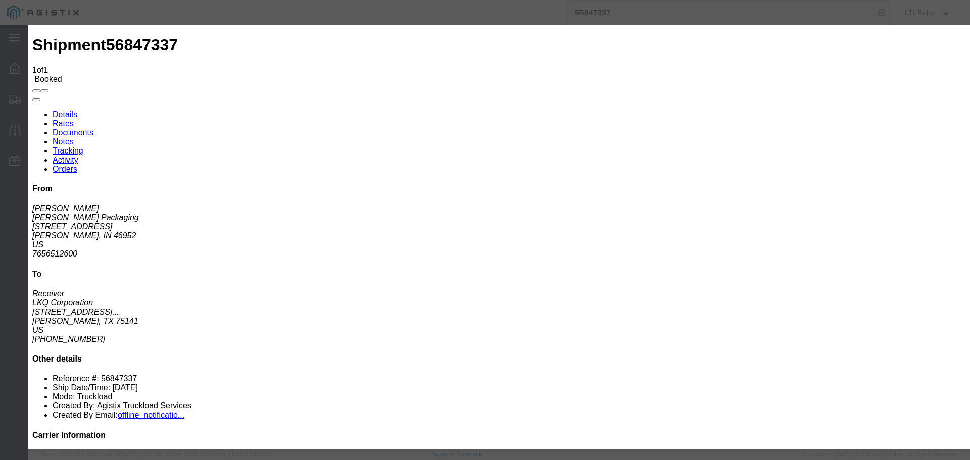
type input "[DATE]"
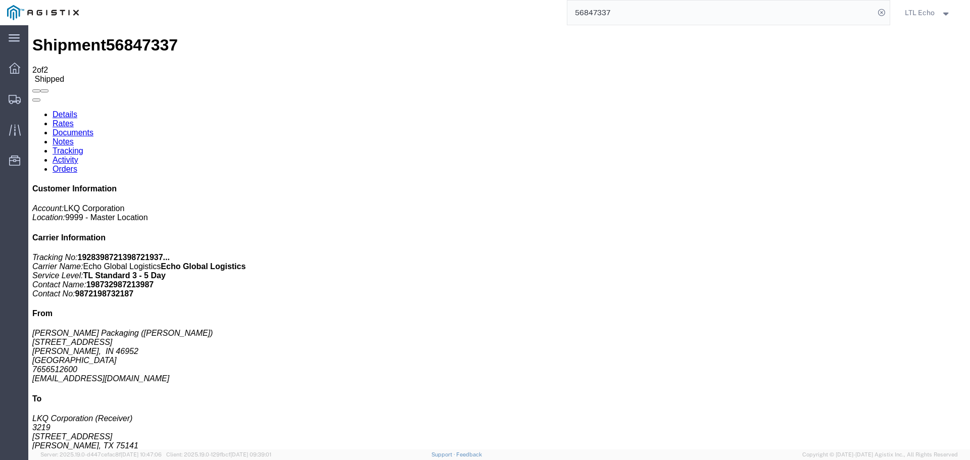
click at [588, 10] on input "56847337" at bounding box center [720, 13] width 307 height 24
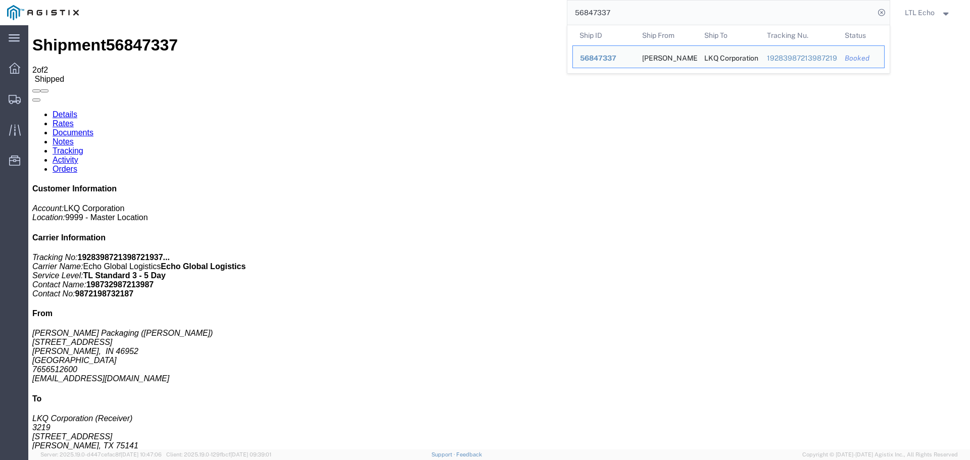
click at [588, 10] on input "56847337" at bounding box center [720, 13] width 307 height 24
paste input "62440"
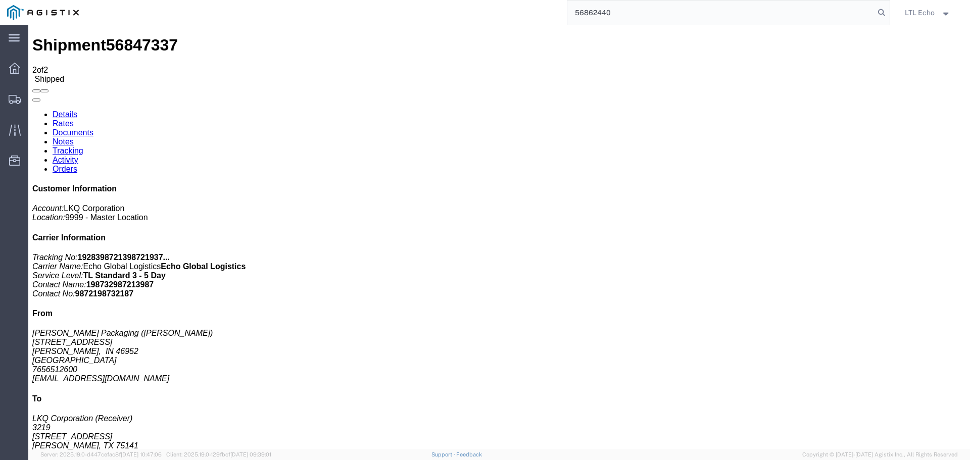
type input "56862440"
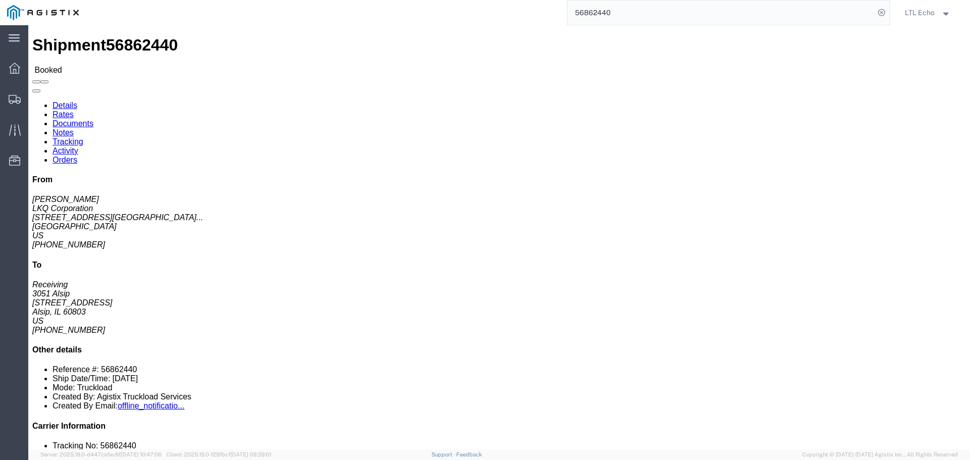
click link "Tracking"
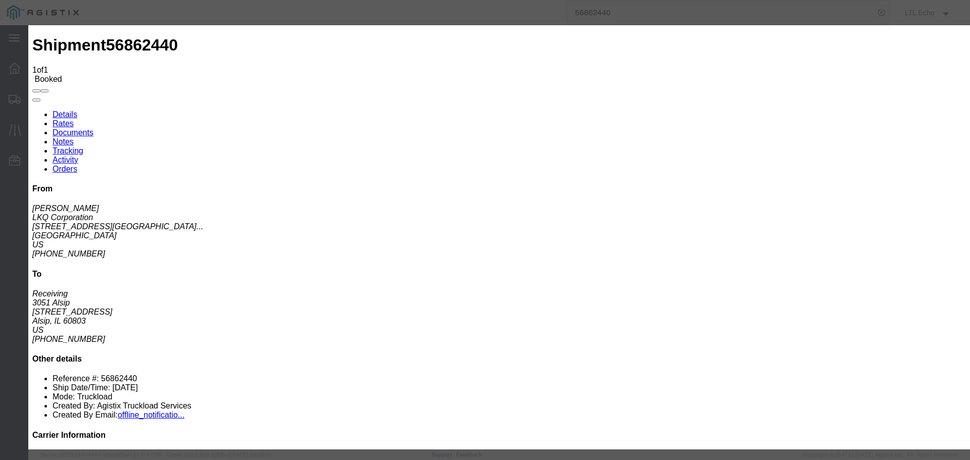
type input "[DATE]"
type input "1:00 PM"
select select "DELIVRED"
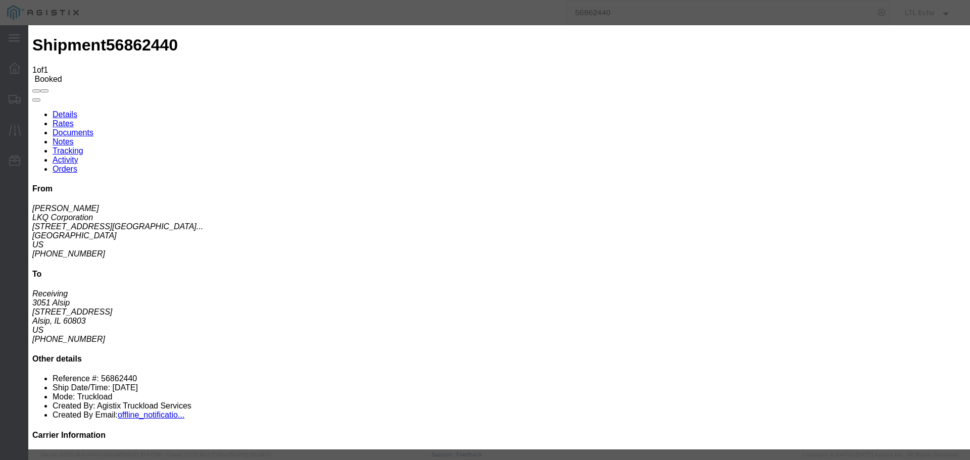
type input "[DATE]"
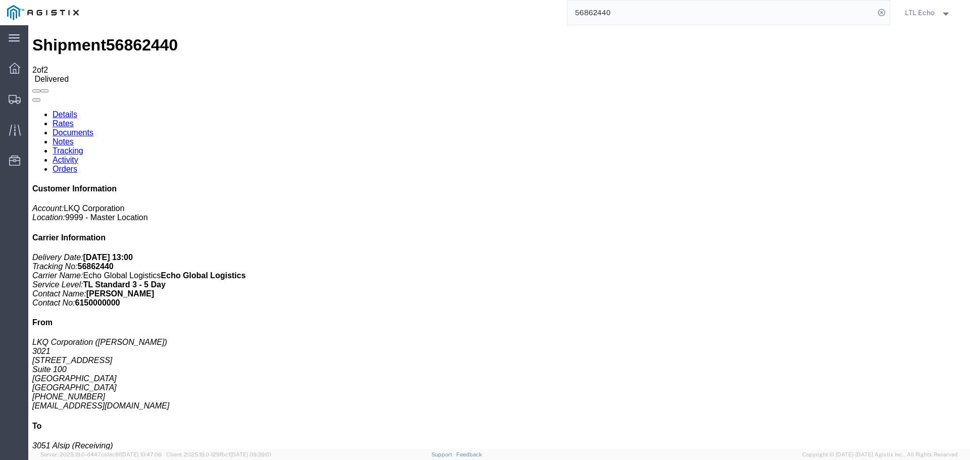
click at [589, 13] on input "56862440" at bounding box center [720, 13] width 307 height 24
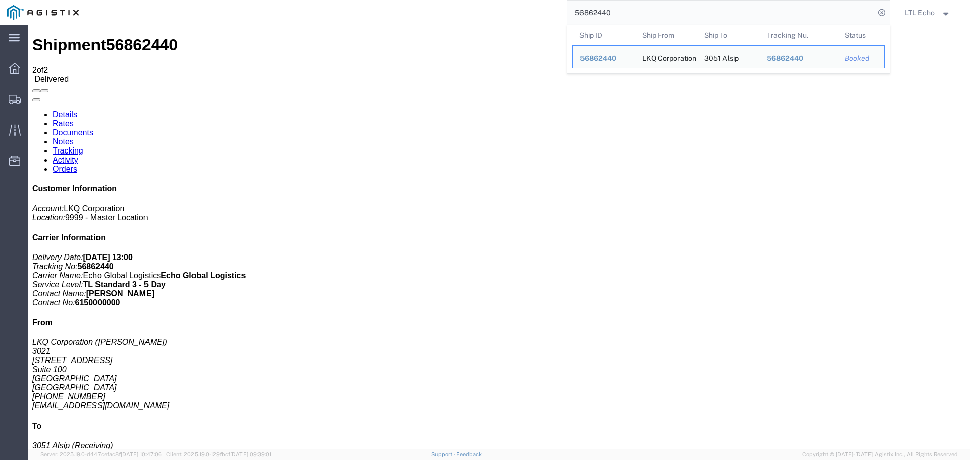
click at [589, 13] on input "56862440" at bounding box center [720, 13] width 307 height 24
paste input "50512"
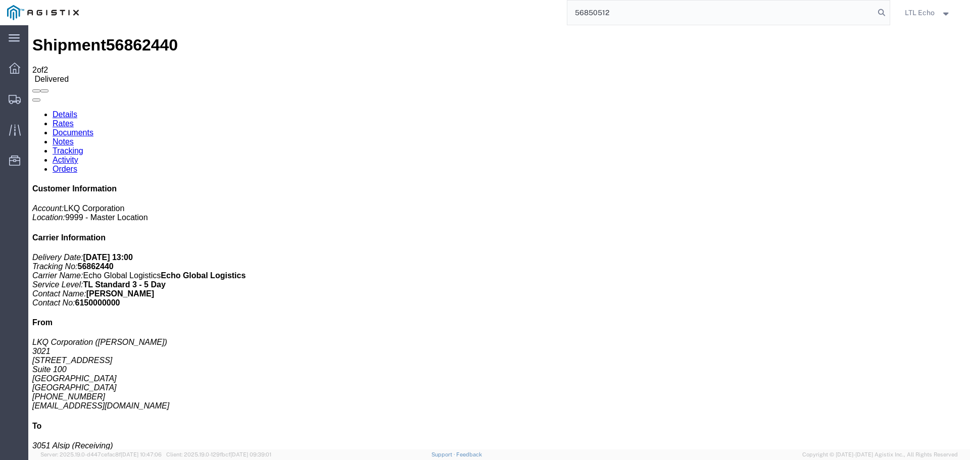
type input "56850512"
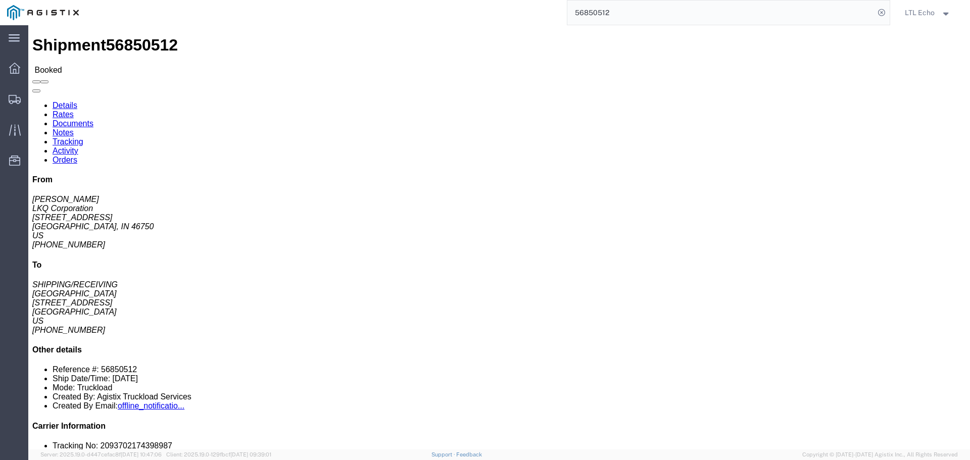
click link "Tracking"
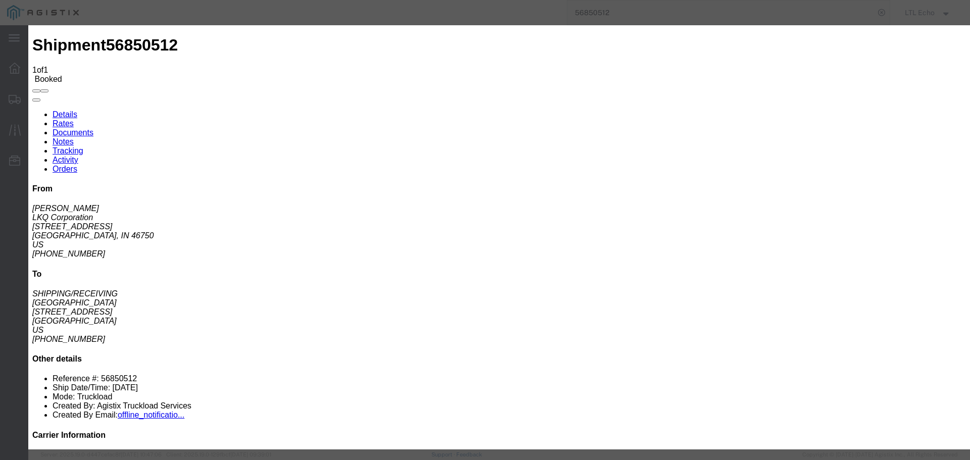
type input "[DATE]"
type input "1:00 PM"
select select "PICKEDUP"
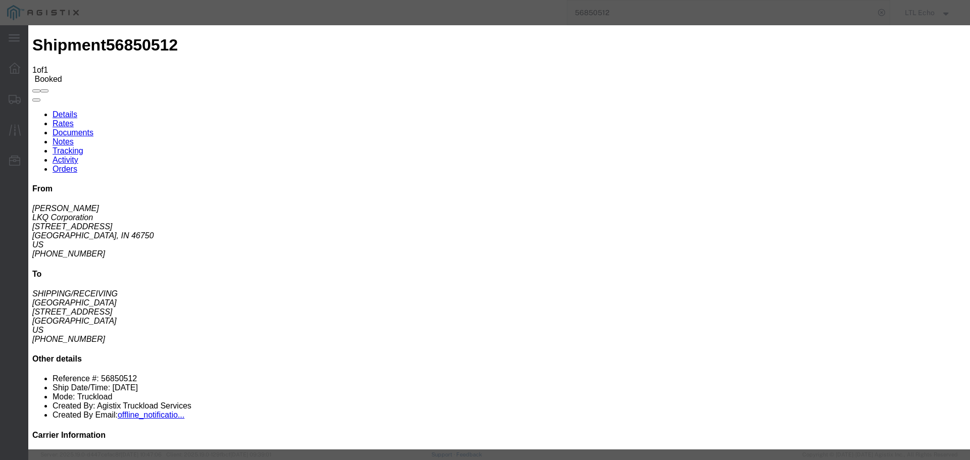
type input "[DATE]"
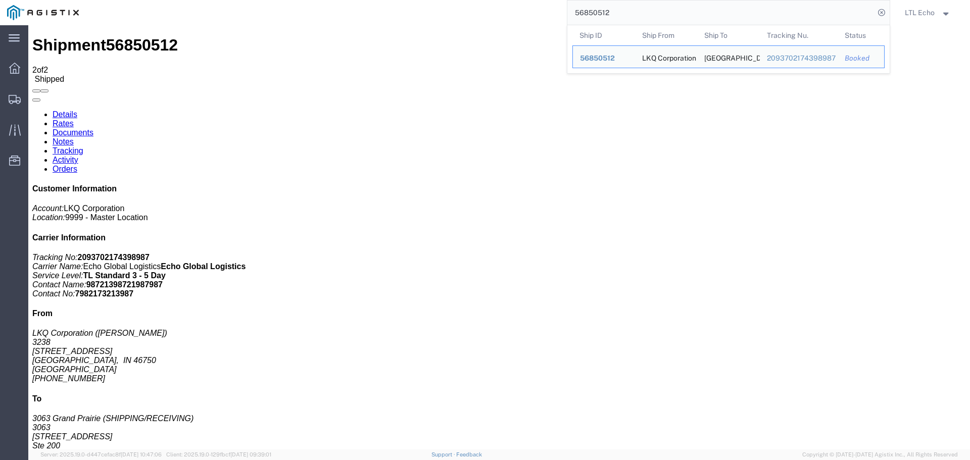
click at [596, 11] on input "56850512" at bounding box center [720, 13] width 307 height 24
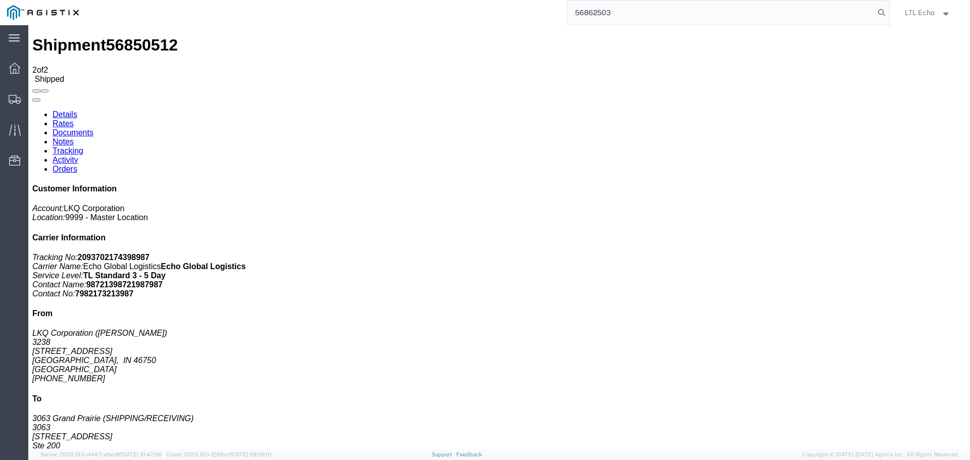
type input "56862503"
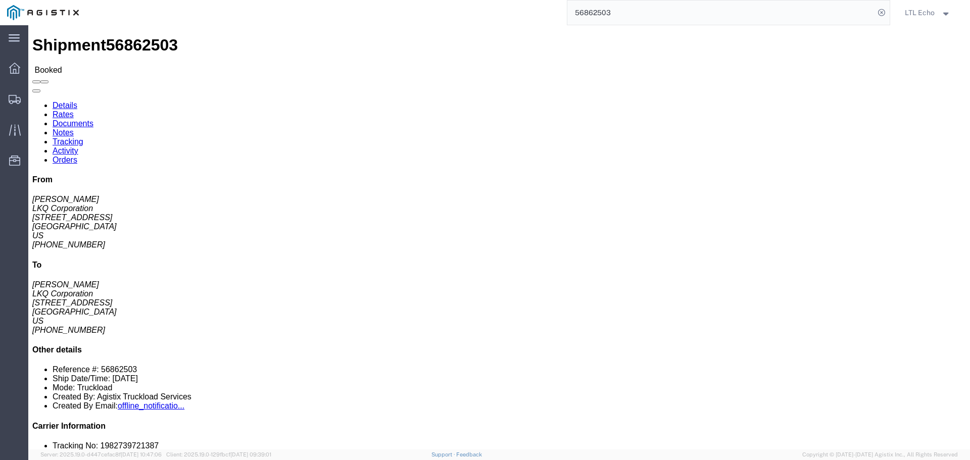
click link "Tracking"
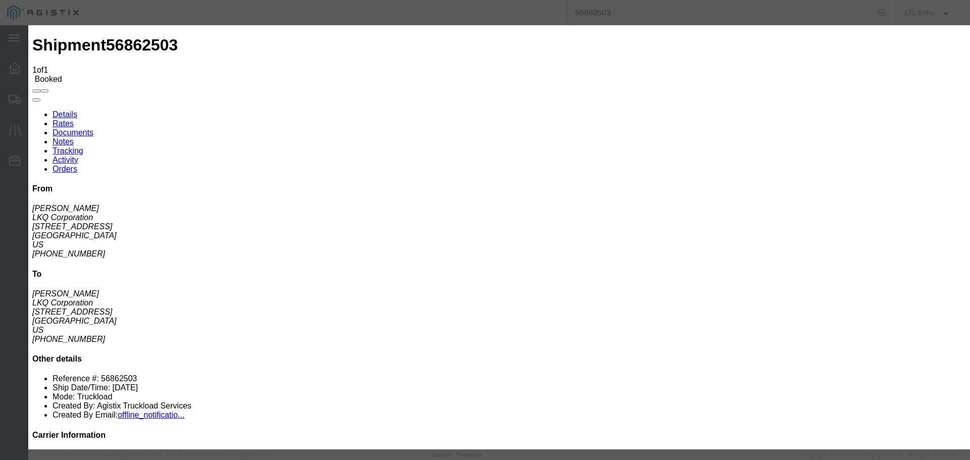
type input "[DATE]"
type input "1:00 PM"
select select "PICKEDUP"
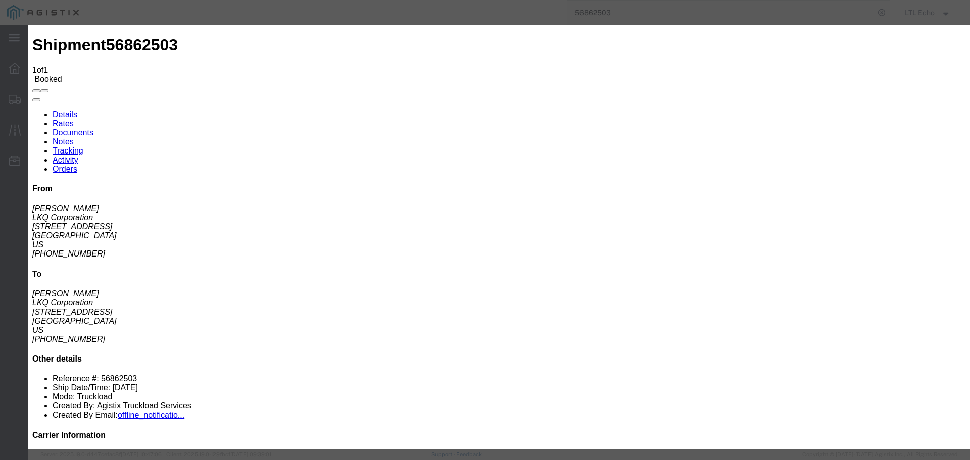
type input "[DATE]"
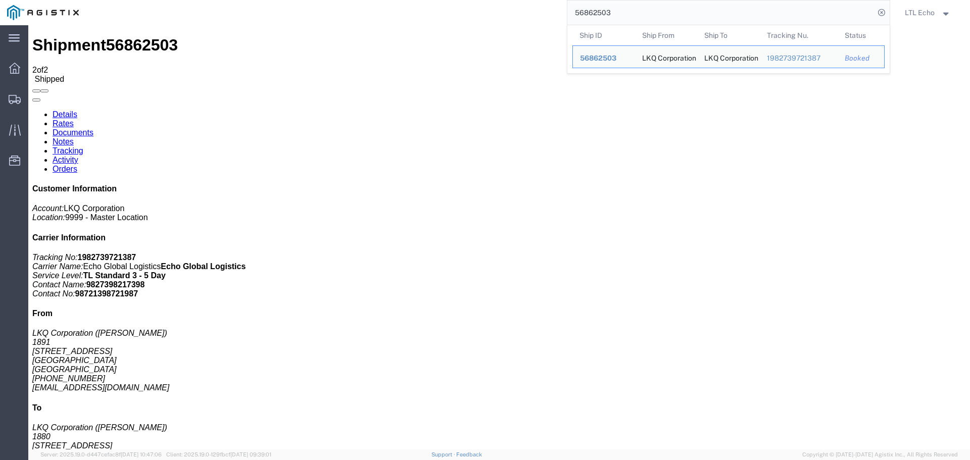
click at [598, 14] on input "56862503" at bounding box center [720, 13] width 307 height 24
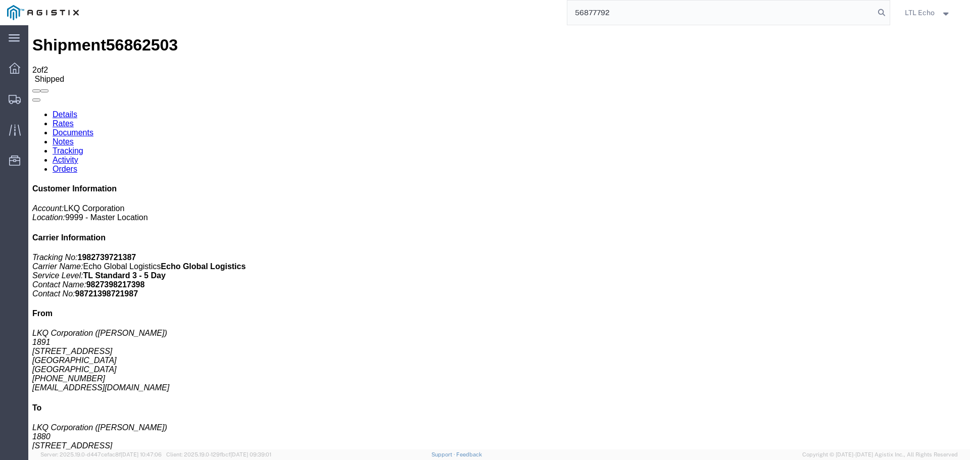
type input "56877792"
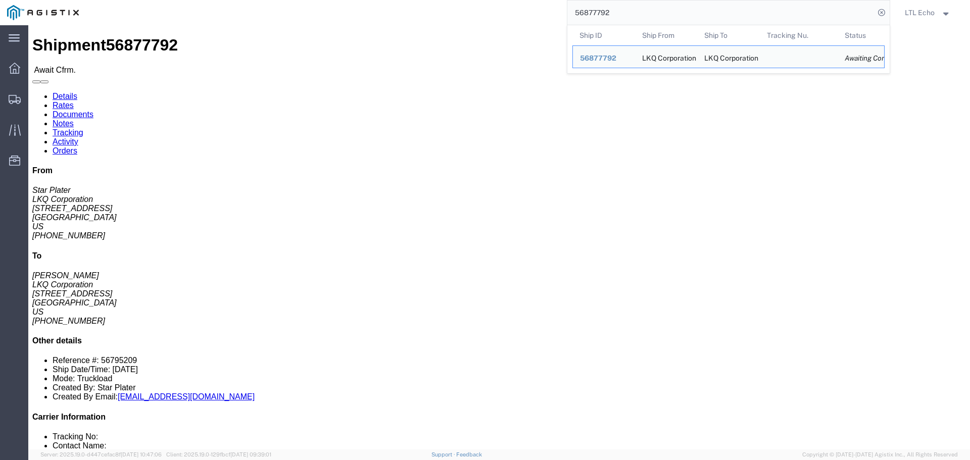
click link "Rates"
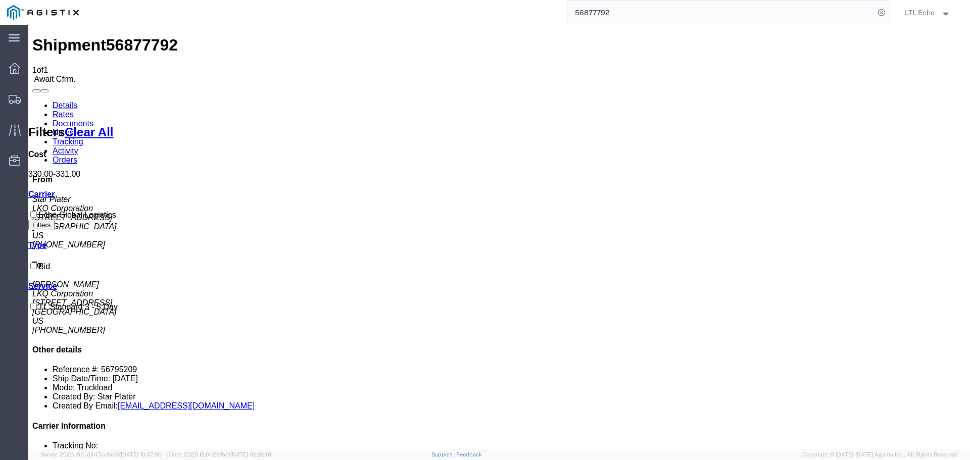
click at [62, 101] on link "Details" at bounding box center [65, 105] width 25 height 9
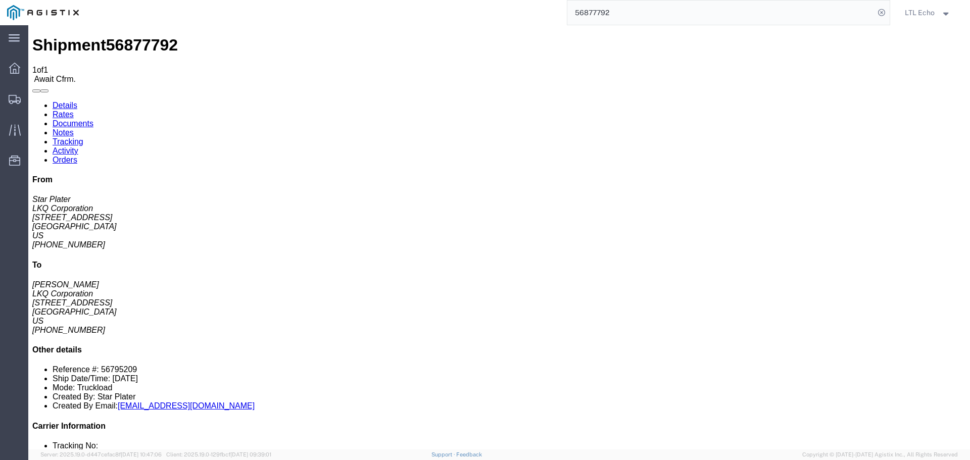
click link "Confirm"
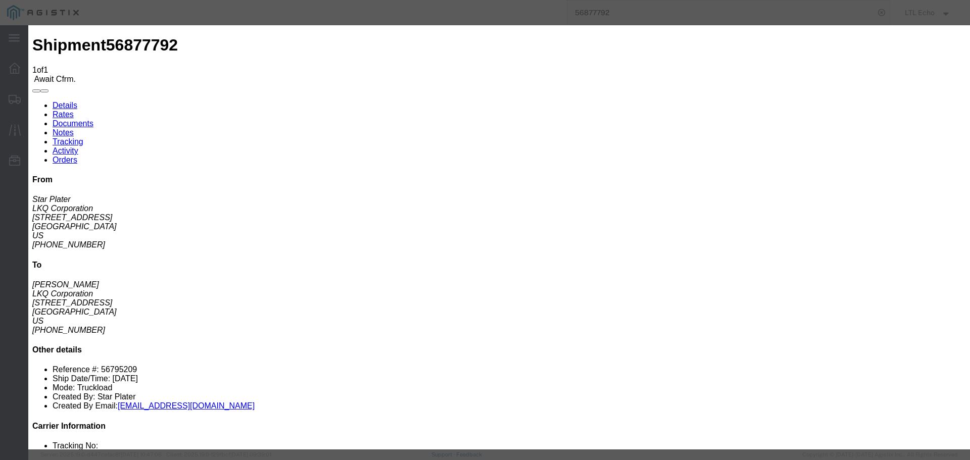
click input "checkbox"
checkbox input "true"
type input "LTL Echo"
type input "+ 8005116111"
click input "text"
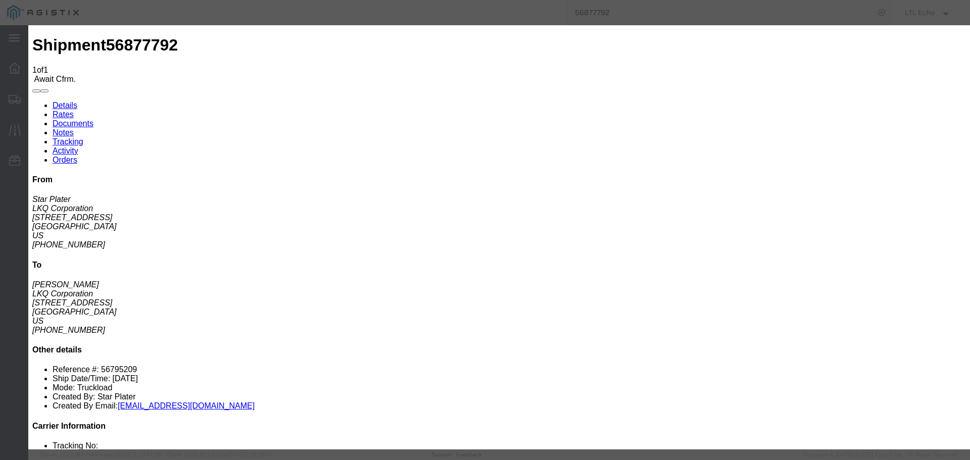
type input "64379582"
click button "Submit"
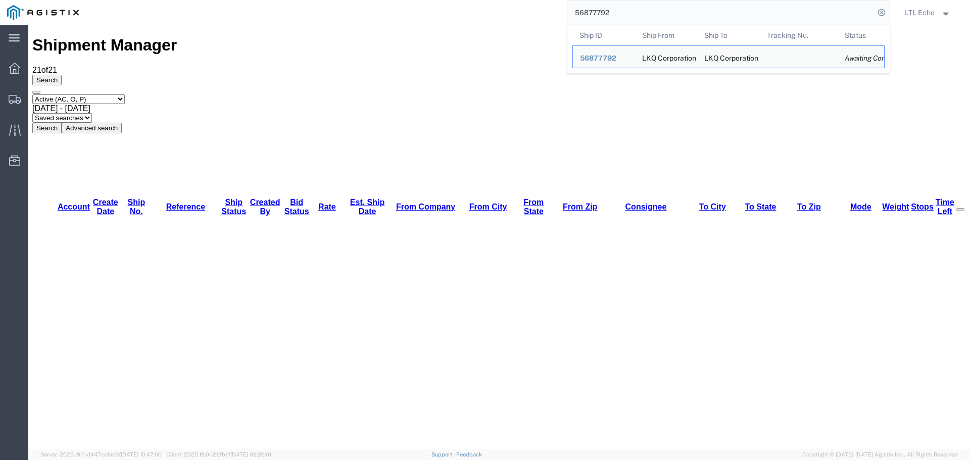
click at [598, 14] on input "56877792" at bounding box center [720, 13] width 307 height 24
paste input "80460"
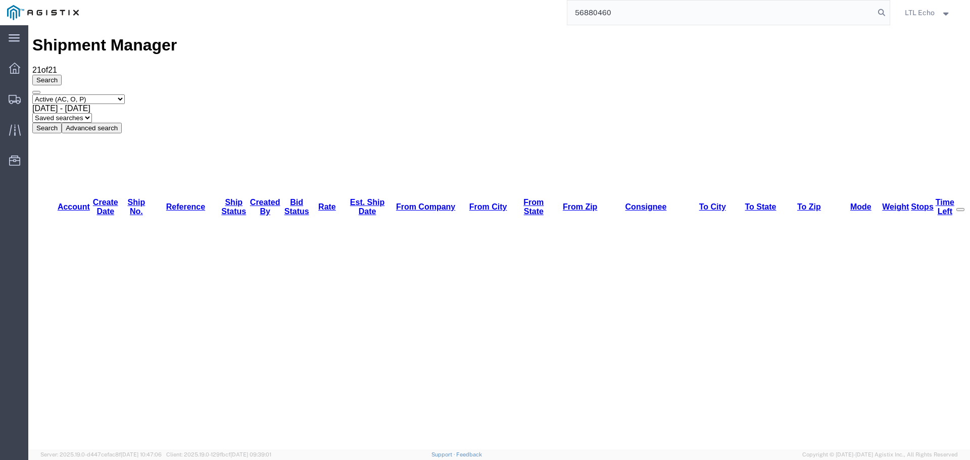
type input "56880460"
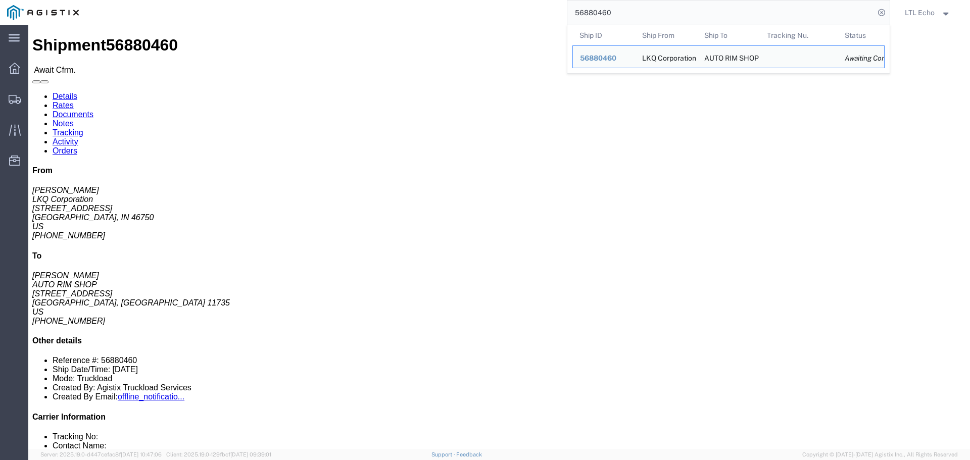
click link "Rates"
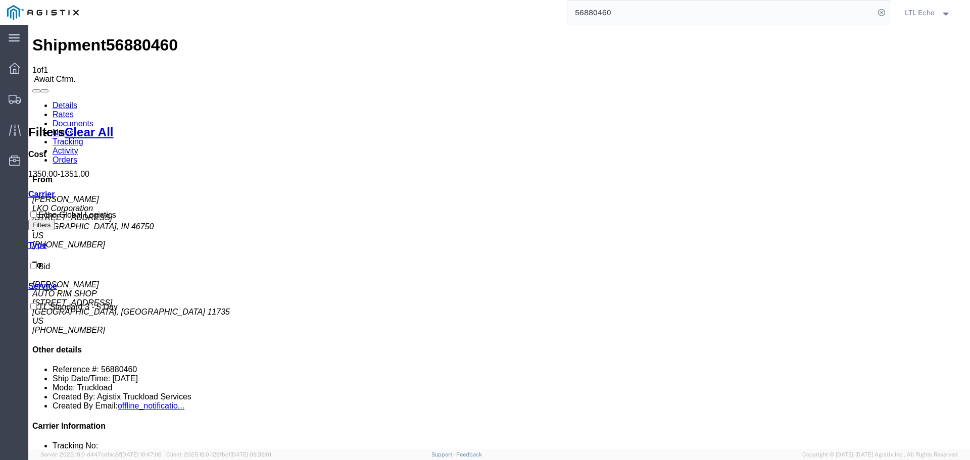
click at [59, 101] on link "Details" at bounding box center [65, 105] width 25 height 9
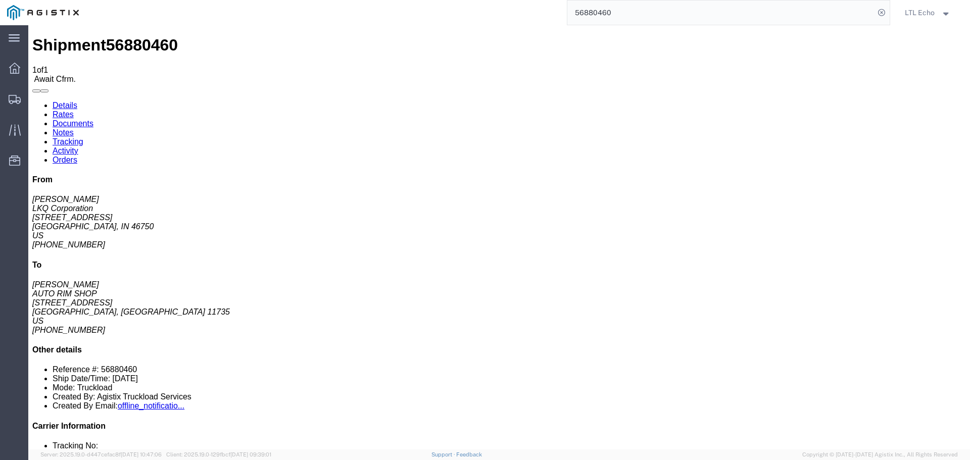
click link "Confirm"
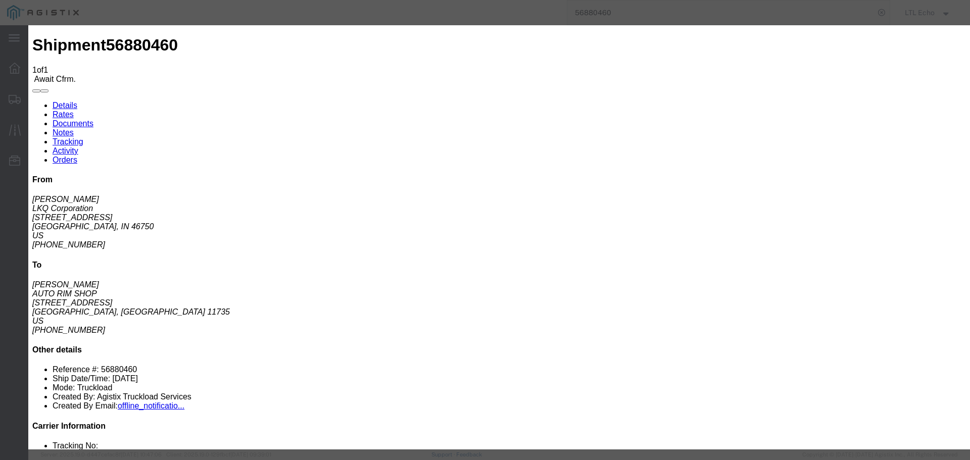
click input "checkbox"
checkbox input "true"
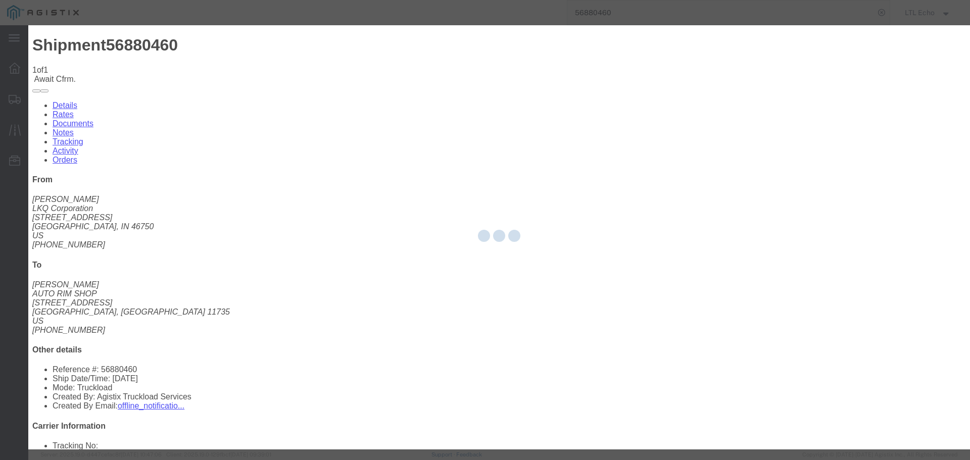
type input "LTL Echo"
type input "+ 8005116111"
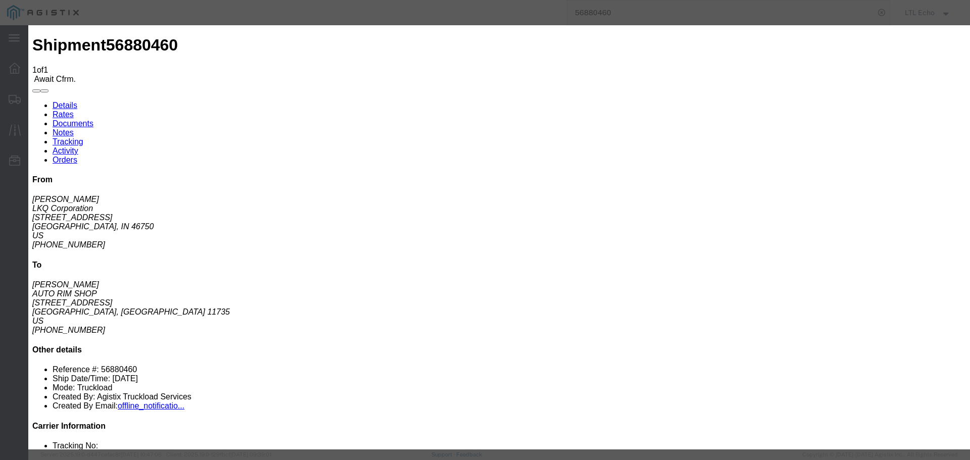
click input "text"
type input "64384652"
click button "Submit"
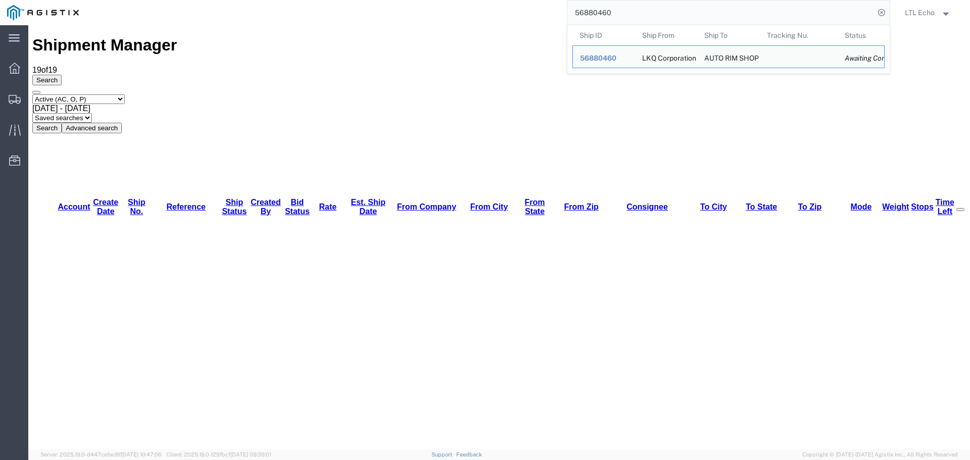
click at [602, 11] on input "56880460" at bounding box center [720, 13] width 307 height 24
paste input "7812"
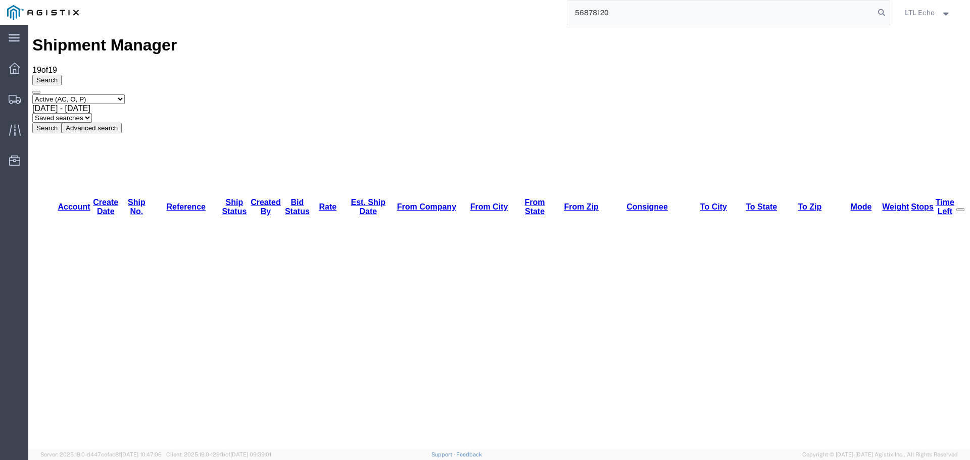
type input "56878120"
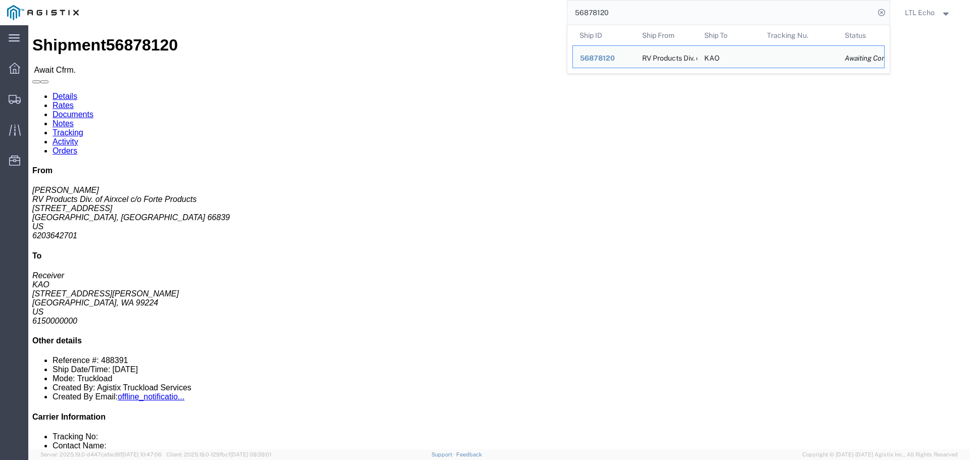
click div "Shipment Detail Ship From RV Products Div. of Airxcel c/o Forte Products ([PERS…"
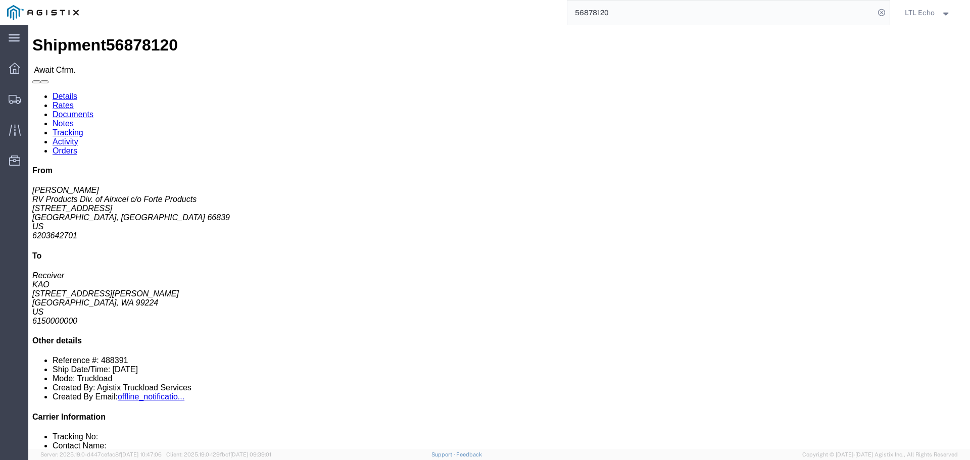
click link "Rates"
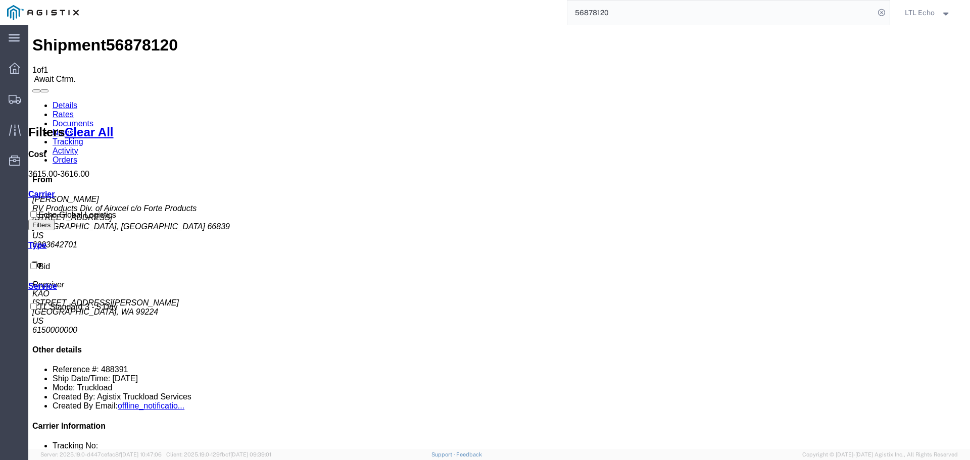
click at [59, 101] on link "Details" at bounding box center [65, 105] width 25 height 9
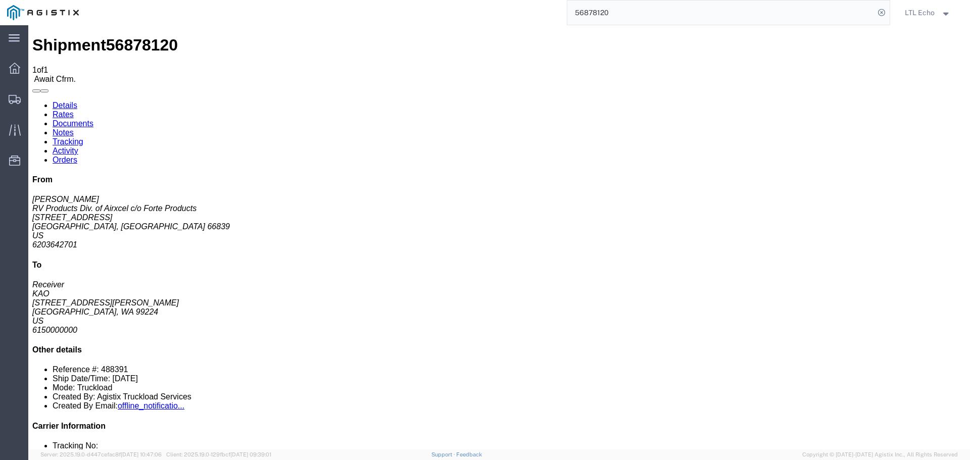
click link "Rates"
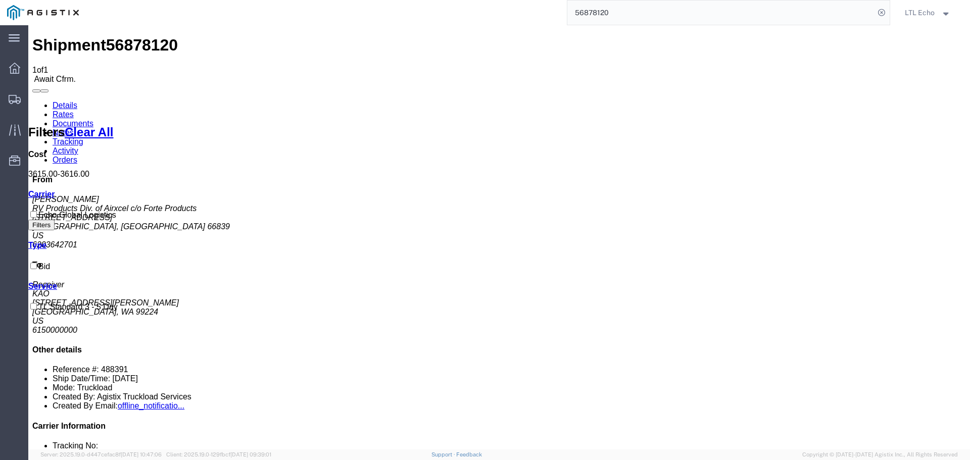
click at [58, 101] on link "Details" at bounding box center [65, 105] width 25 height 9
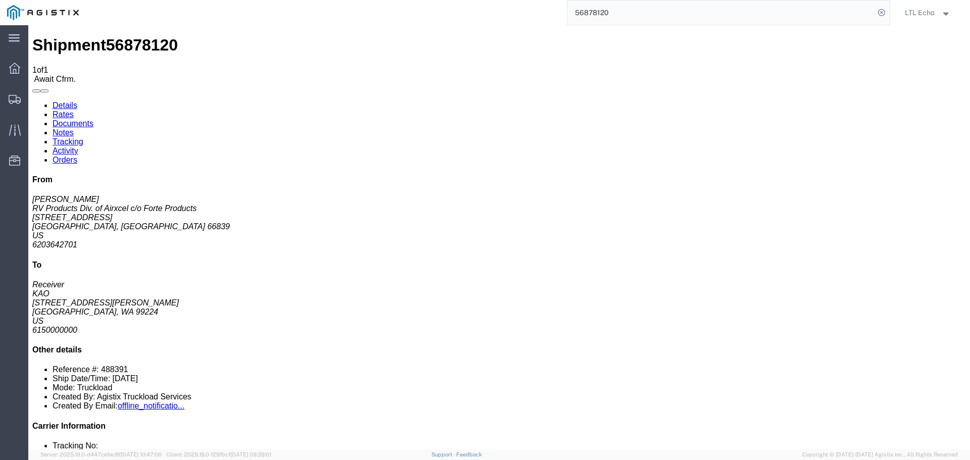
click link "Confirm"
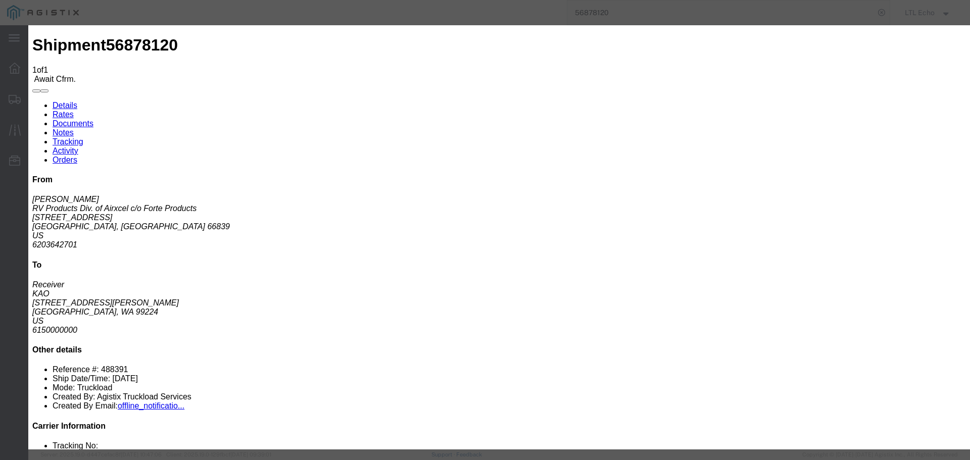
click div
click label
click input "checkbox"
checkbox input "true"
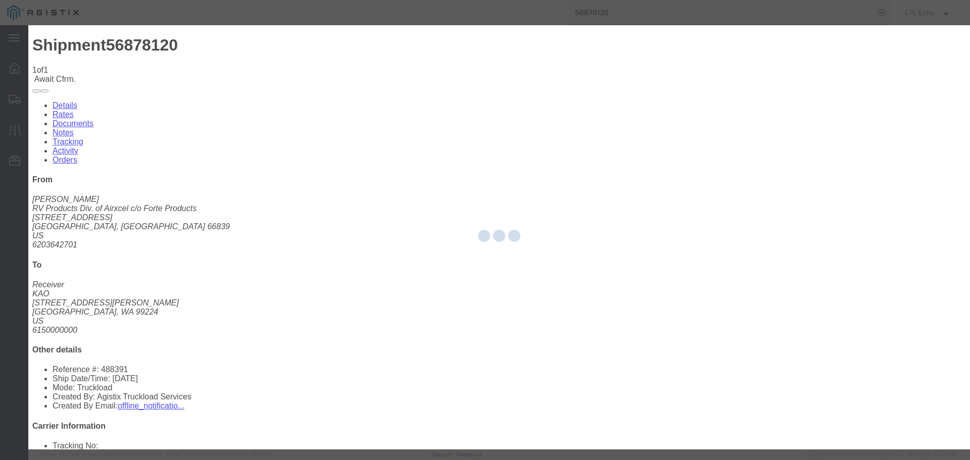
type input "LTL Echo"
type input "+ 8005116111"
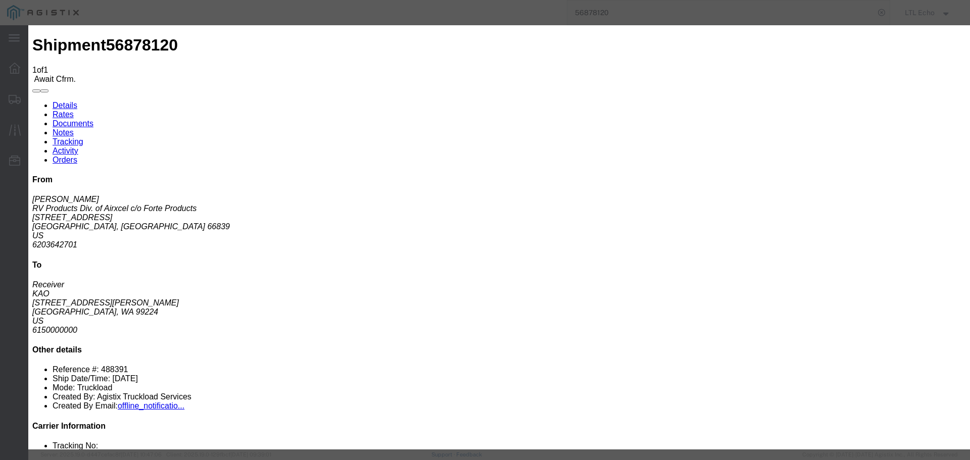
click input "text"
type input "64385171"
click button "Submit"
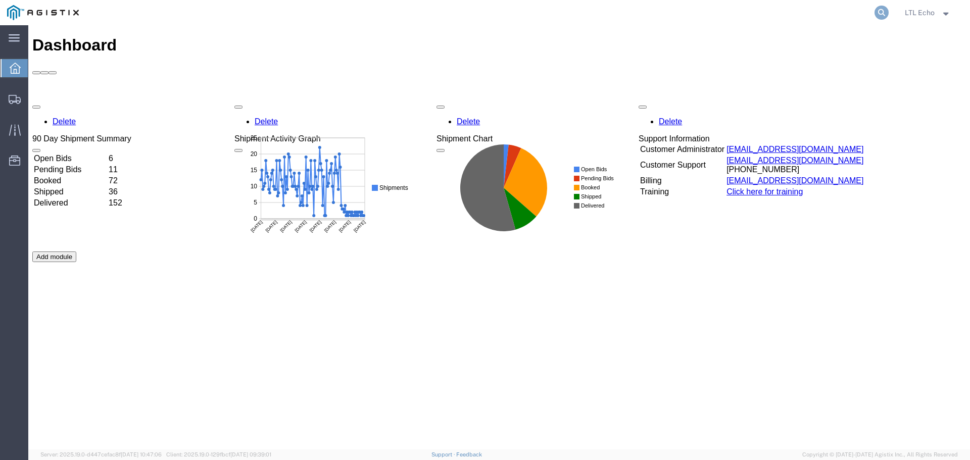
click at [882, 11] on icon at bounding box center [881, 13] width 14 height 14
click at [747, 16] on input "search" at bounding box center [720, 13] width 307 height 24
paste input "56729482"
type input "56729482"
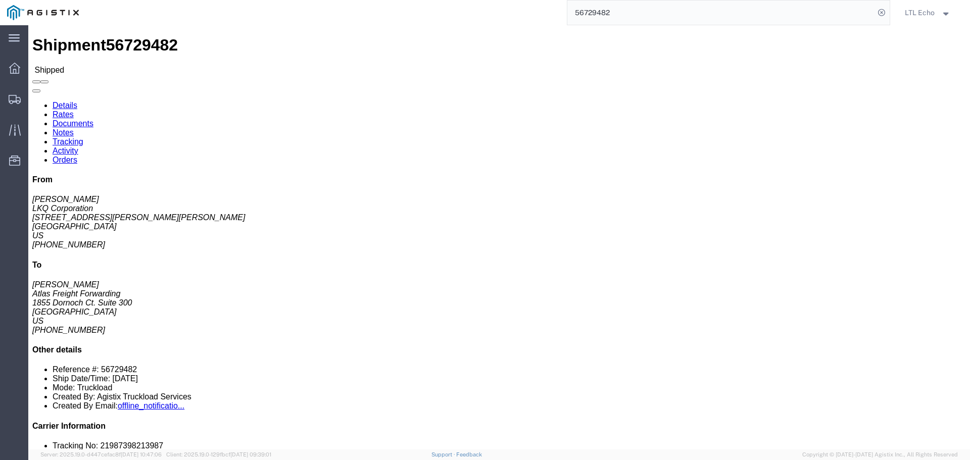
click link "Tracking"
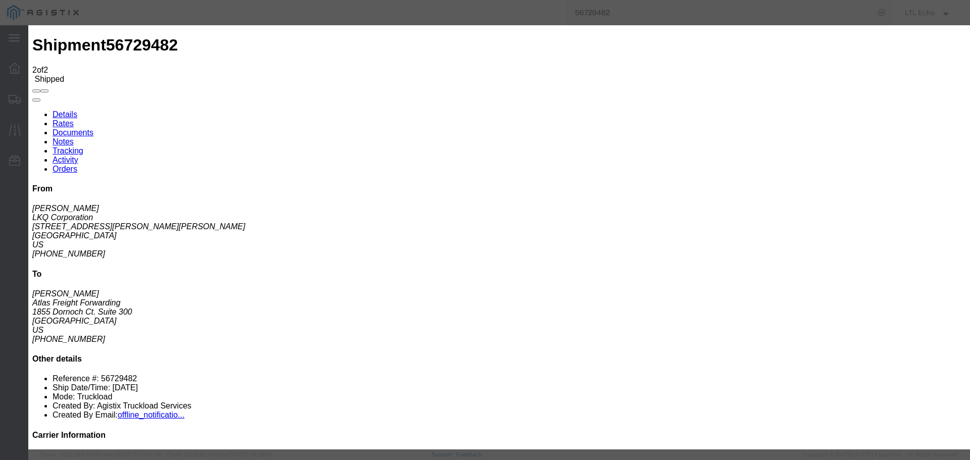
type input "[DATE]"
type input "3:00 PM"
select select "DELIVRED"
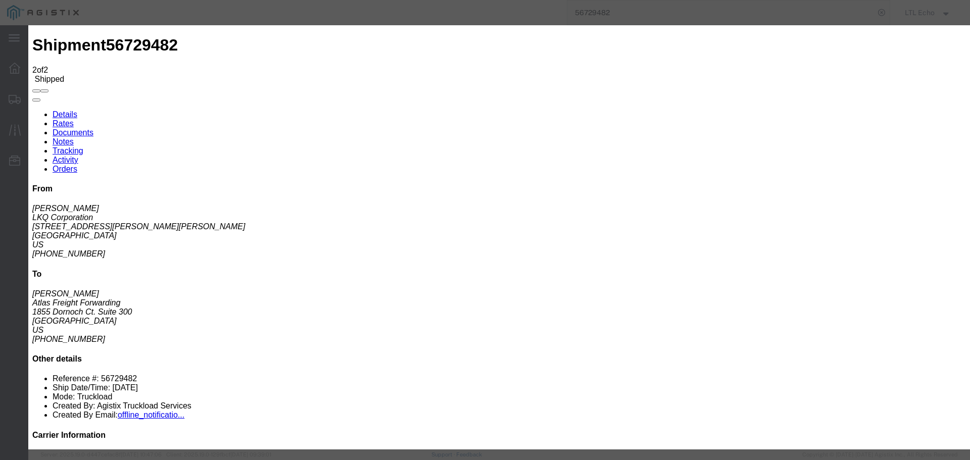
type input "[DATE]"
